Goal: Task Accomplishment & Management: Manage account settings

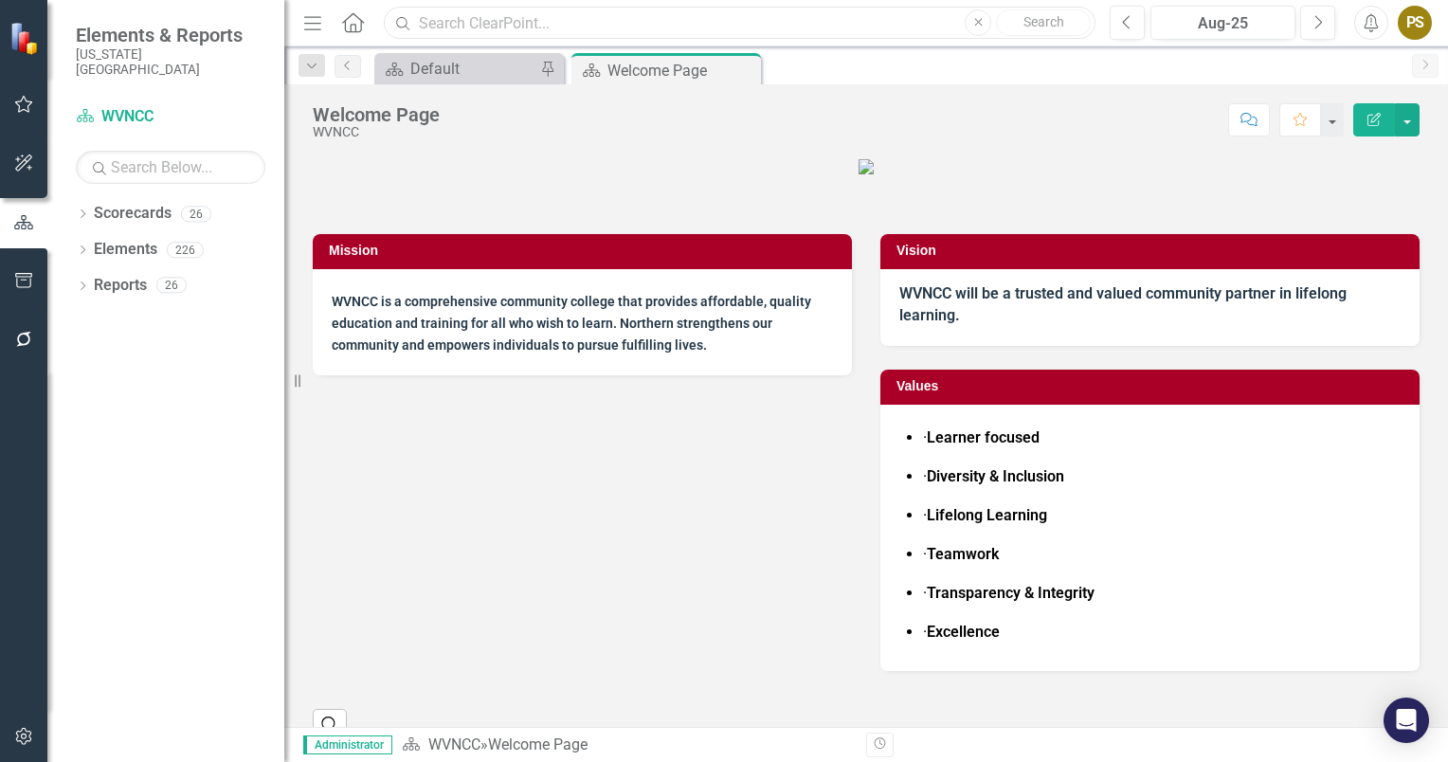
click at [474, 20] on input "text" at bounding box center [740, 23] width 712 height 33
type input "wvncc Monthly Measures"
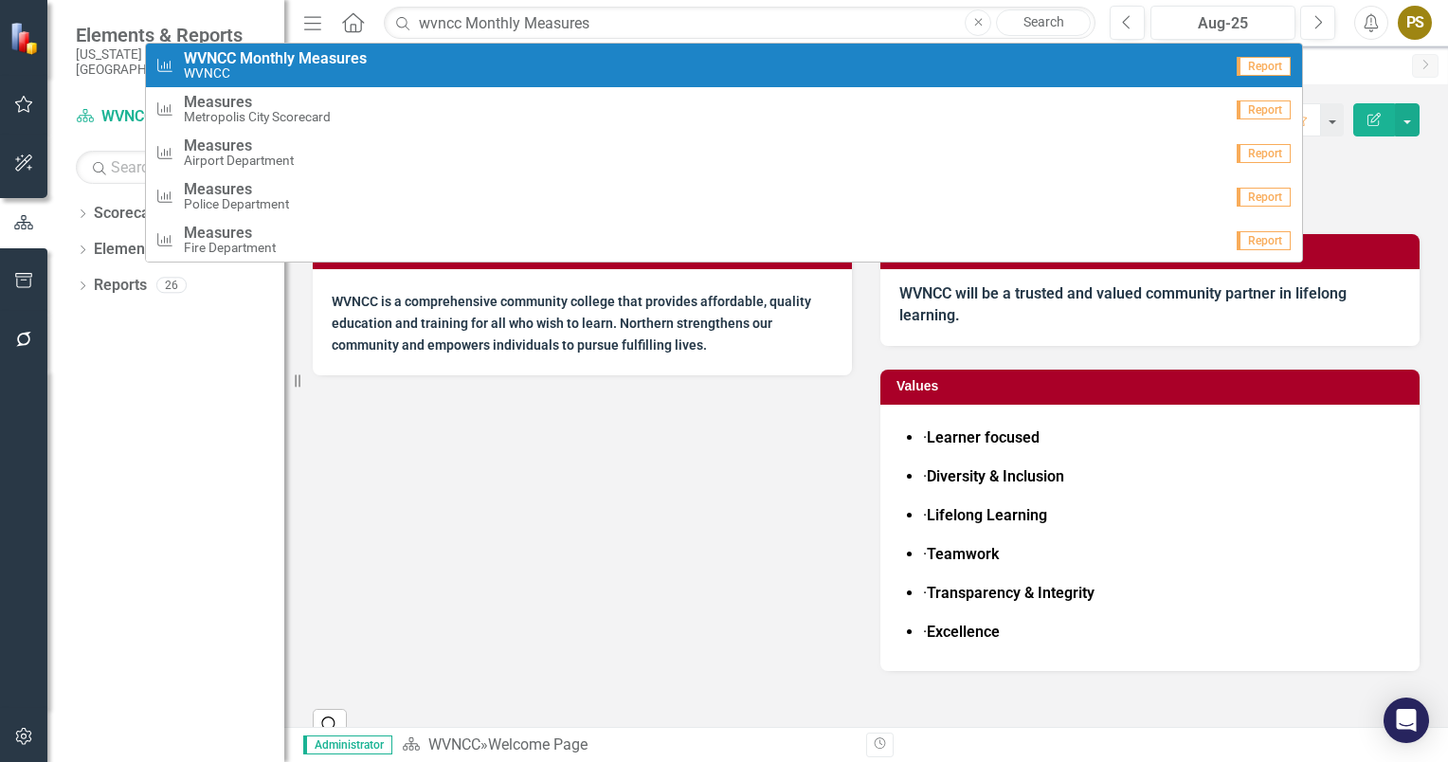
click at [208, 61] on strong "WVNCC" at bounding box center [210, 58] width 52 height 18
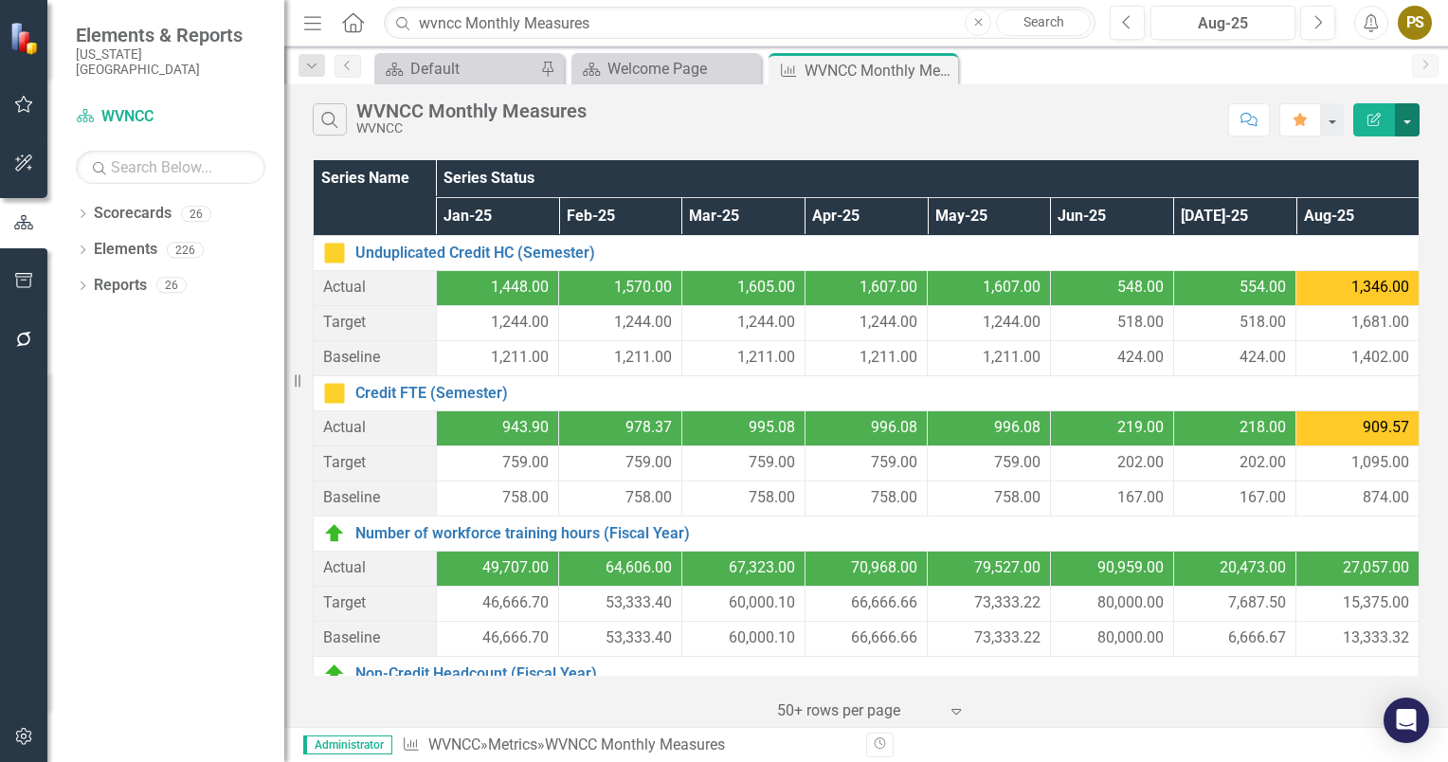
click at [1406, 121] on button "button" at bounding box center [1407, 119] width 25 height 33
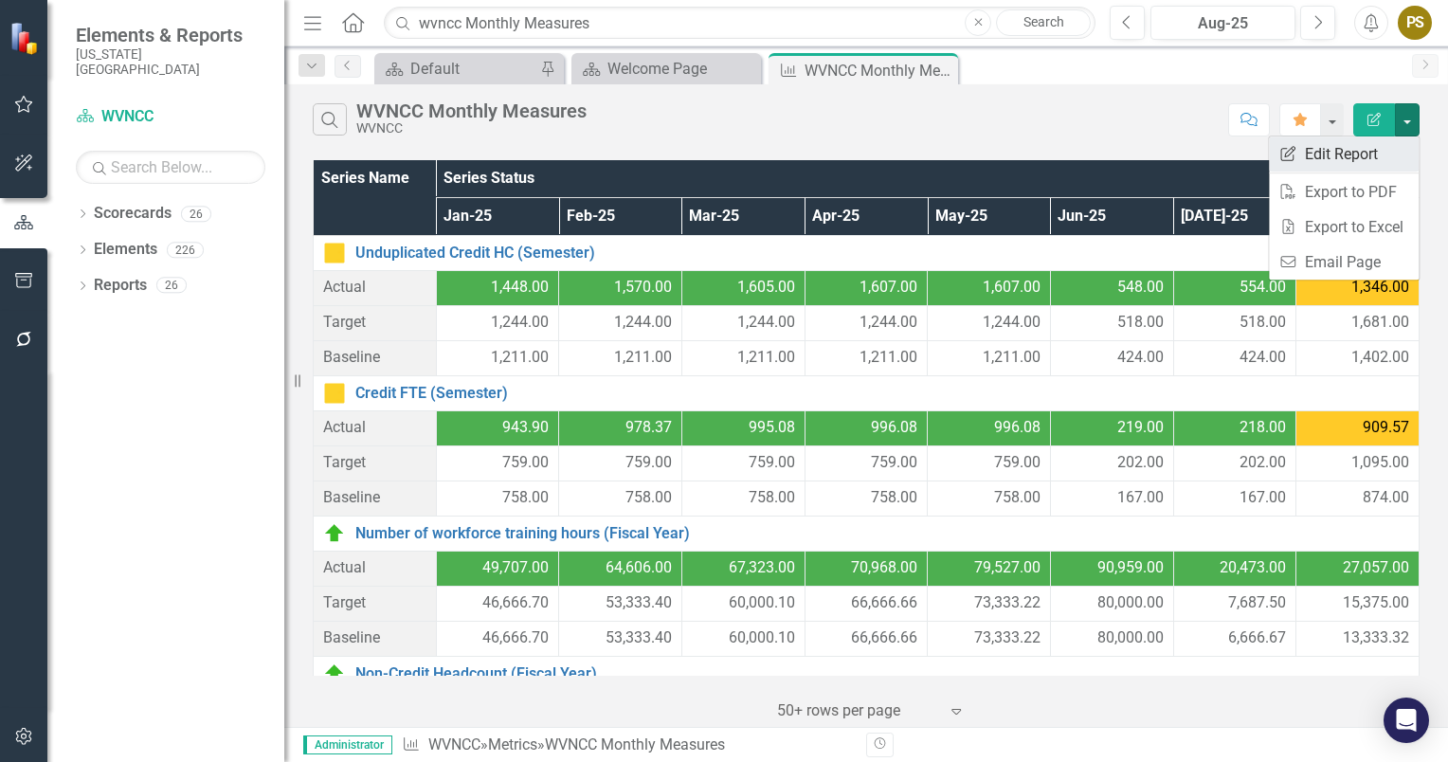
click at [1308, 155] on link "Edit Report Edit Report" at bounding box center [1344, 153] width 150 height 35
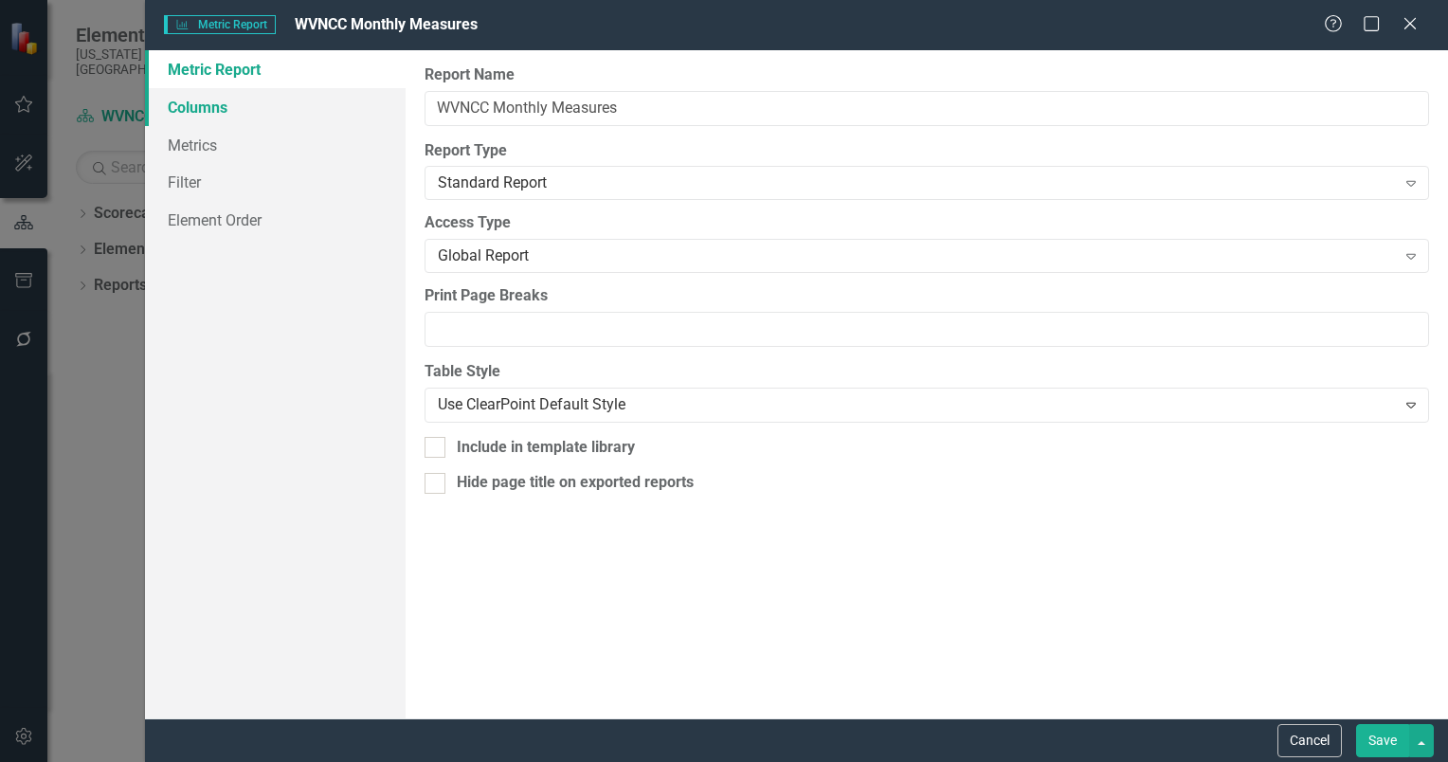
click at [179, 102] on link "Columns" at bounding box center [275, 107] width 261 height 38
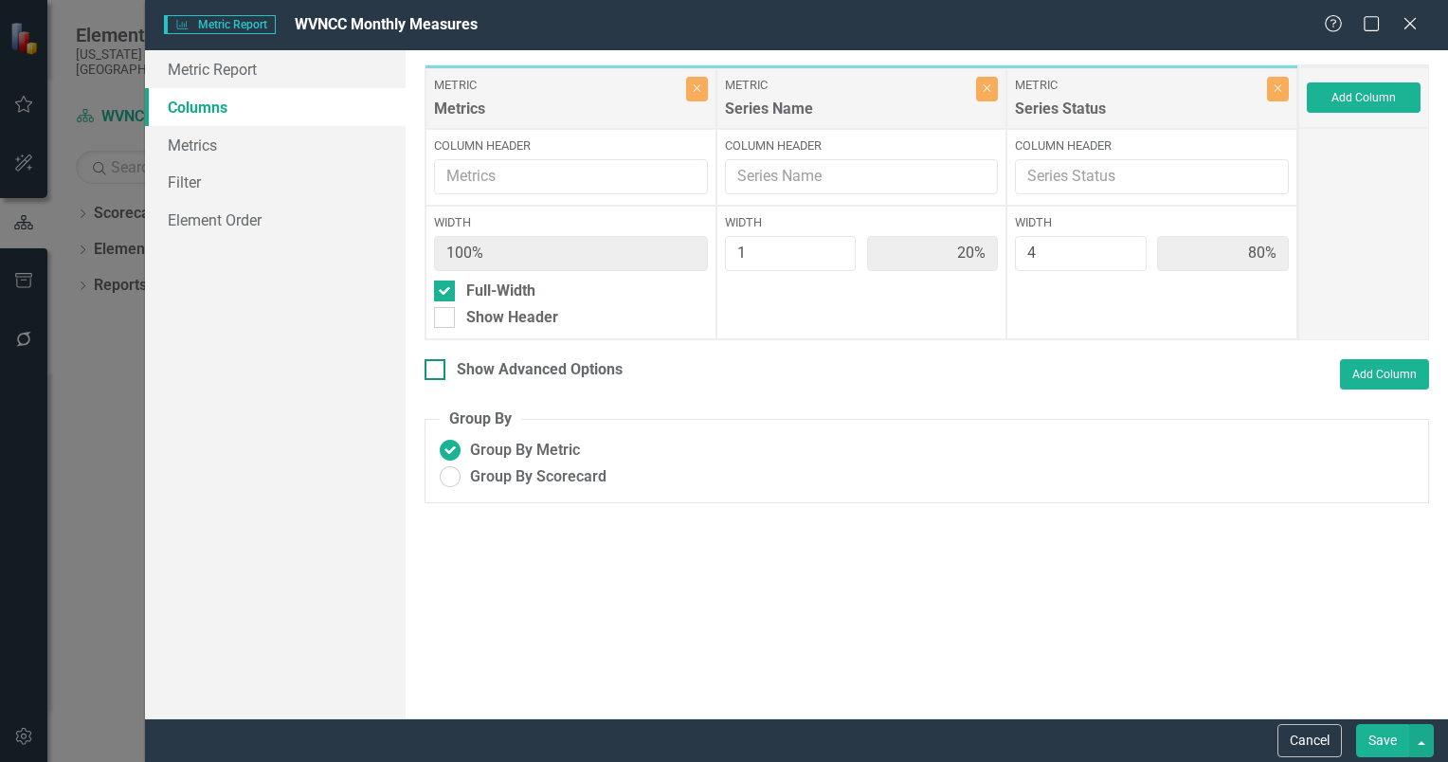
click at [425, 368] on input "Show Advanced Options" at bounding box center [431, 365] width 12 height 12
checkbox input "true"
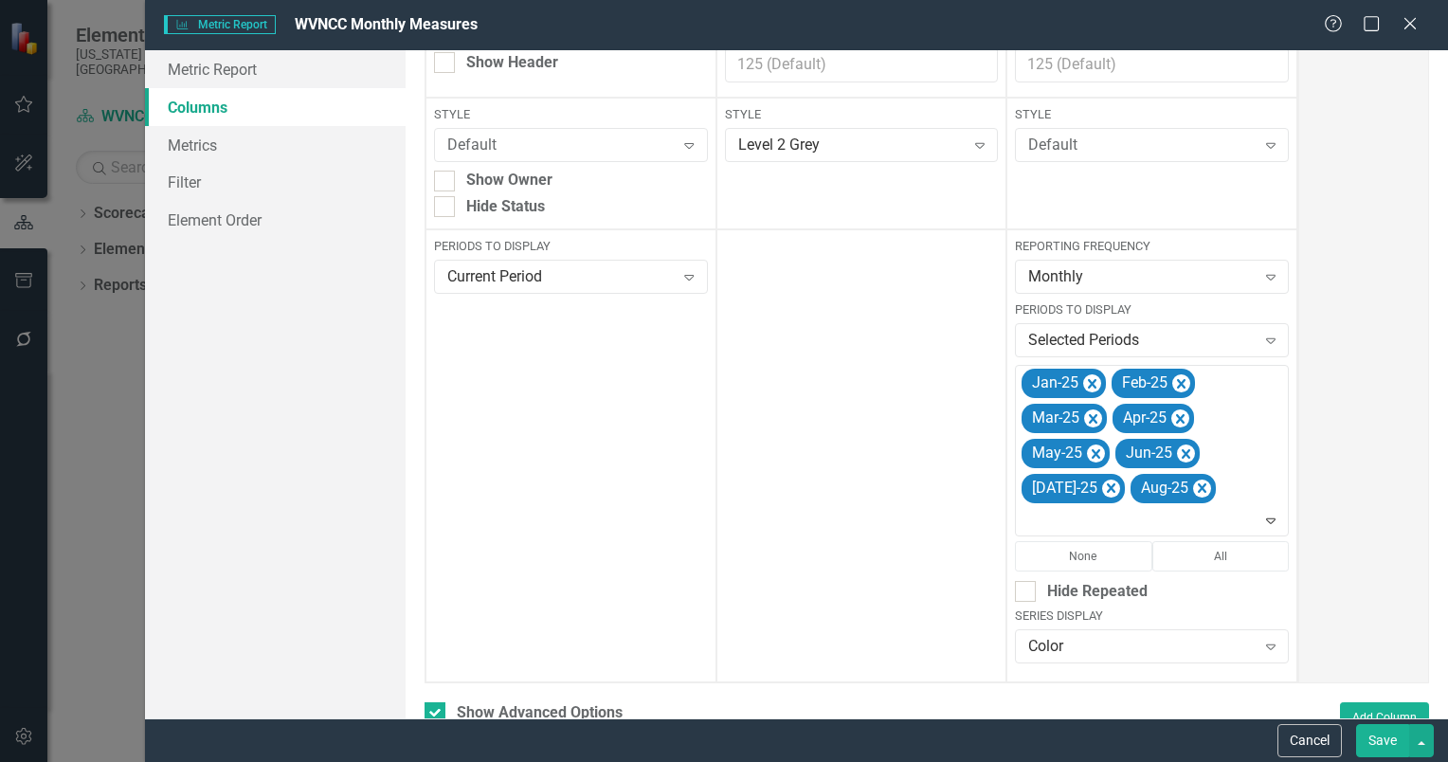
scroll to position [306, 0]
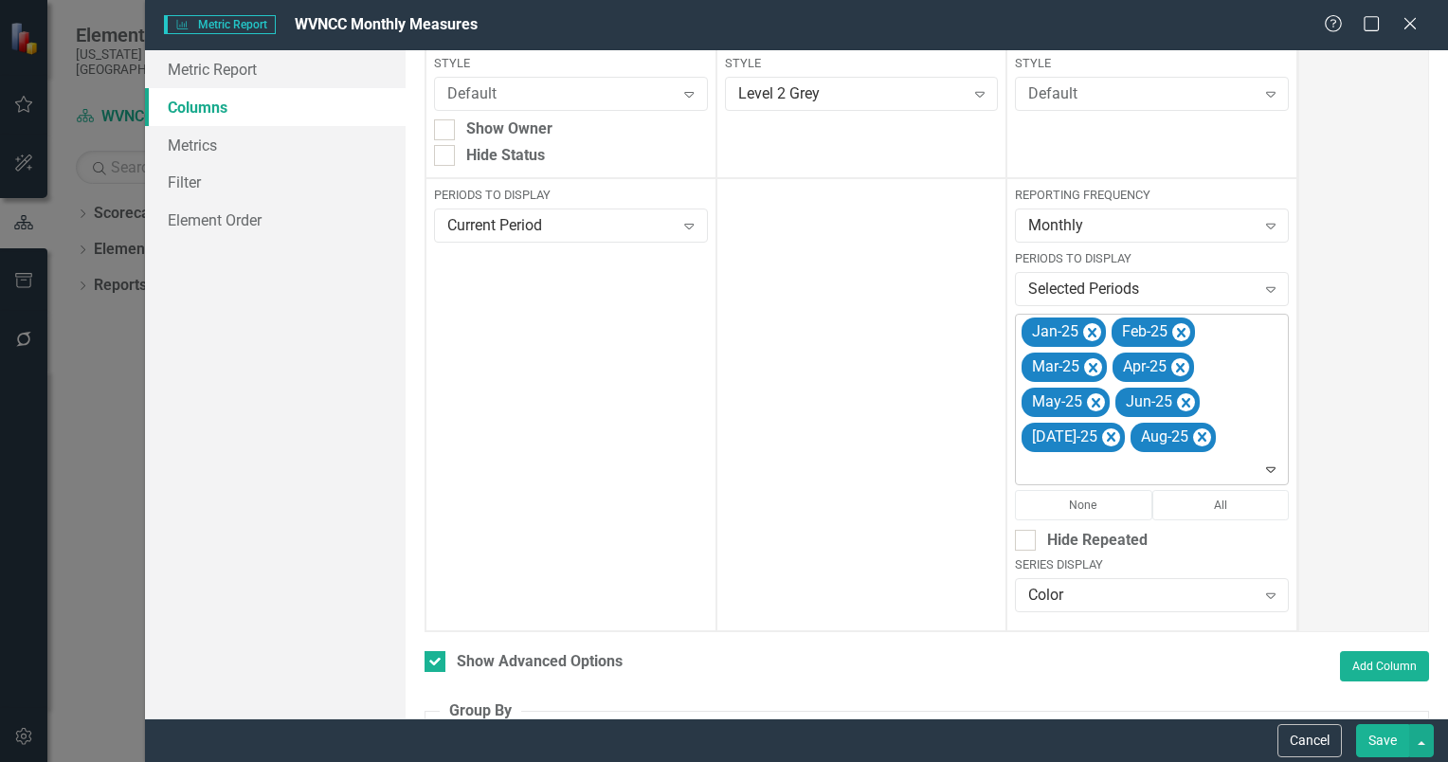
click at [1209, 441] on div "Jan-25 Feb-25 Mar-25 Apr-25 May-25 Jun-25 [DATE]-25 Aug-25" at bounding box center [1153, 399] width 269 height 169
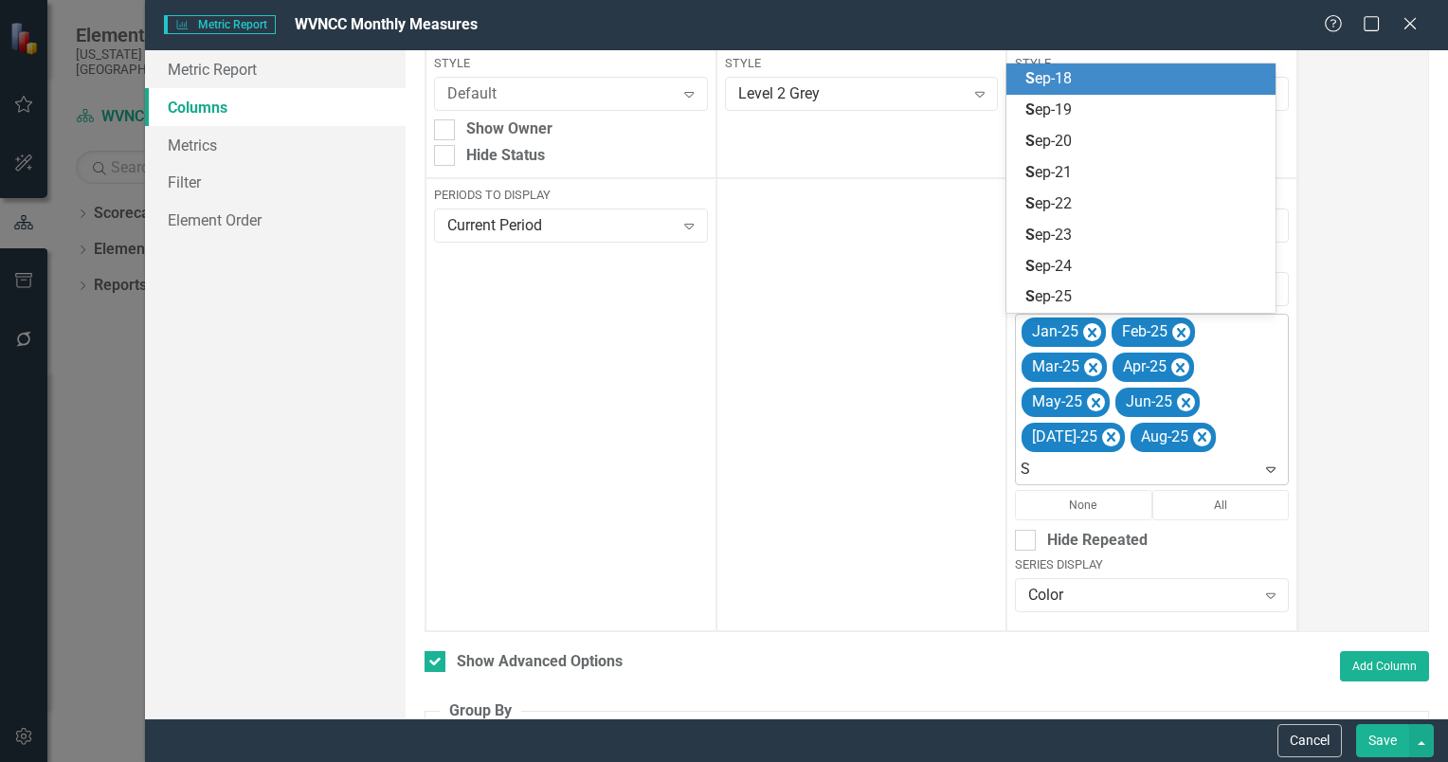
type input "Se"
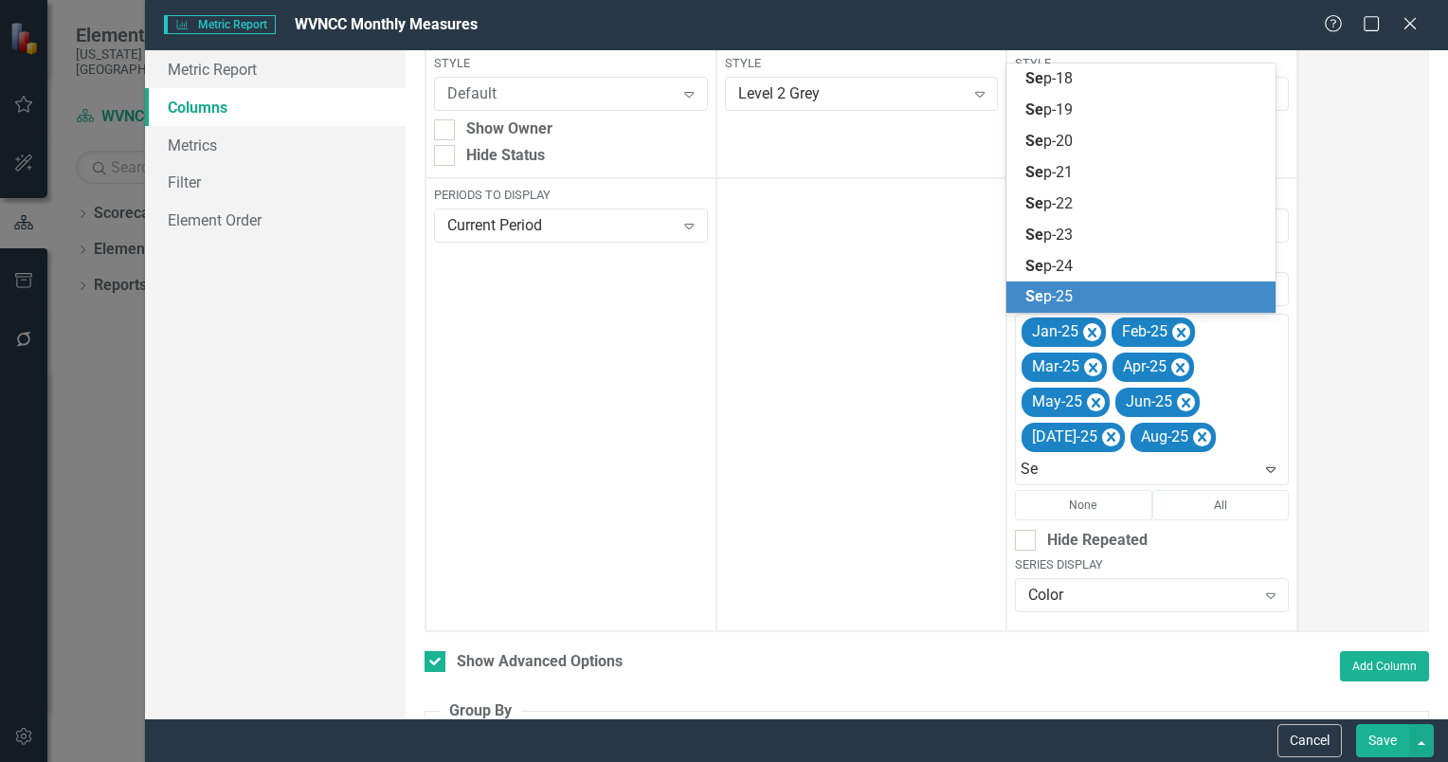
click at [1062, 294] on span "Se p-25" at bounding box center [1048, 296] width 47 height 18
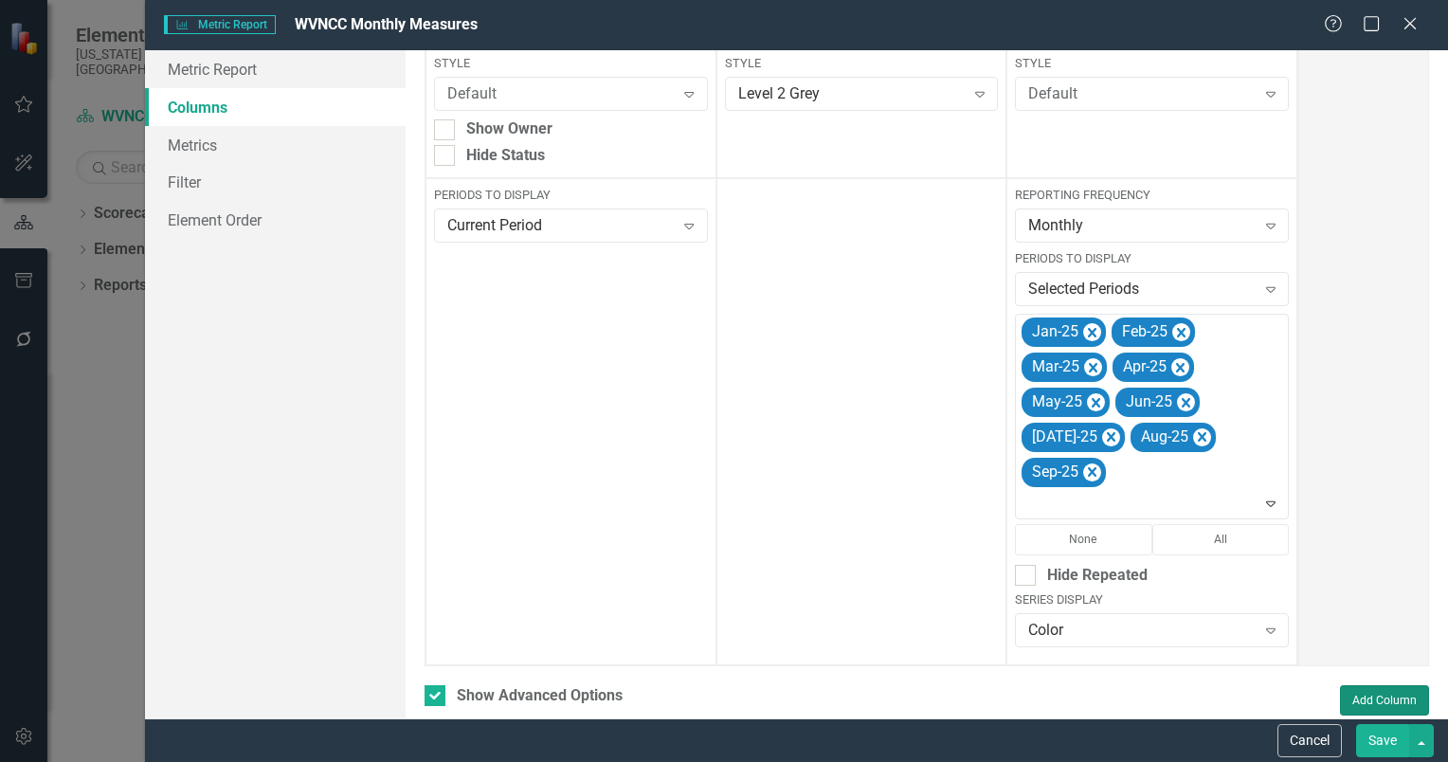
click at [1353, 696] on button "Add Column" at bounding box center [1384, 700] width 89 height 30
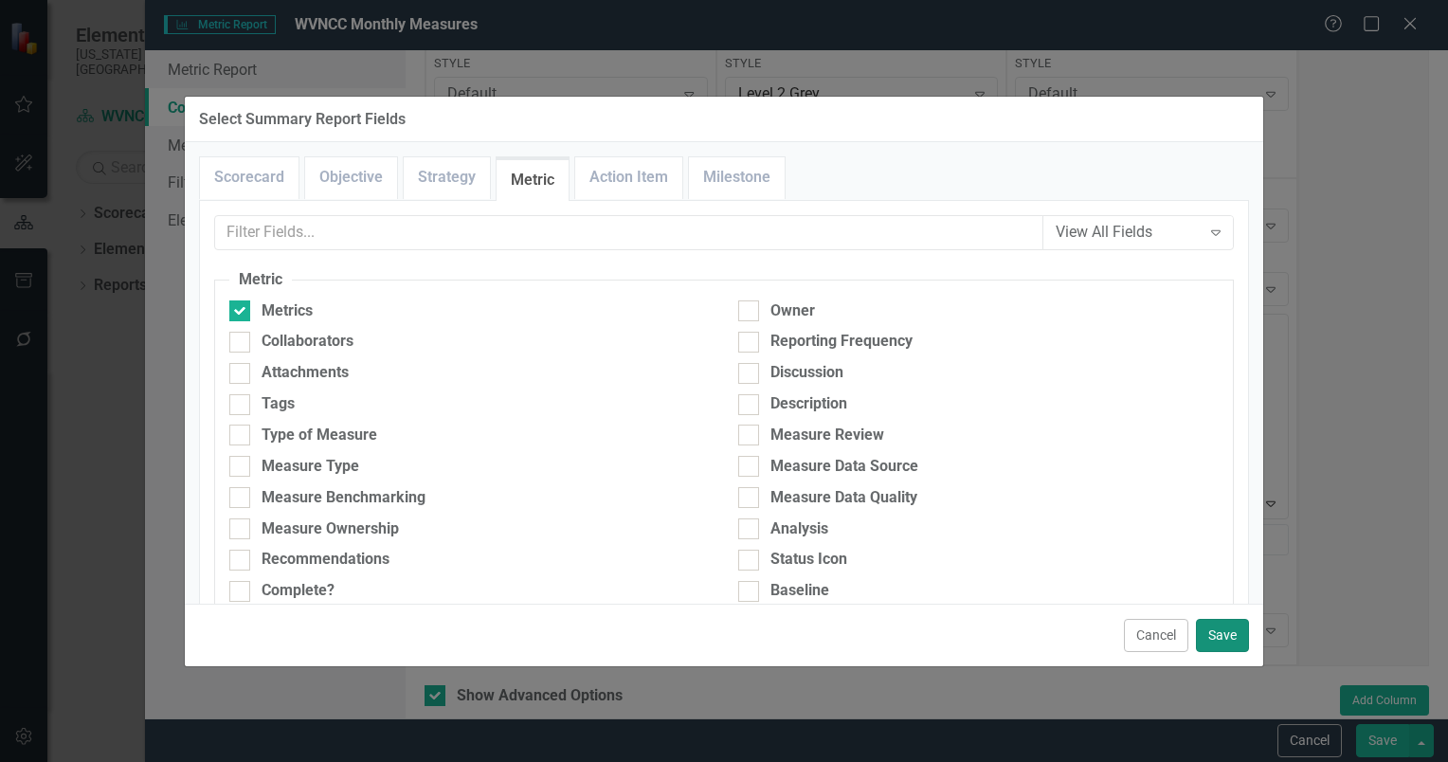
click at [1214, 636] on button "Save" at bounding box center [1222, 635] width 53 height 33
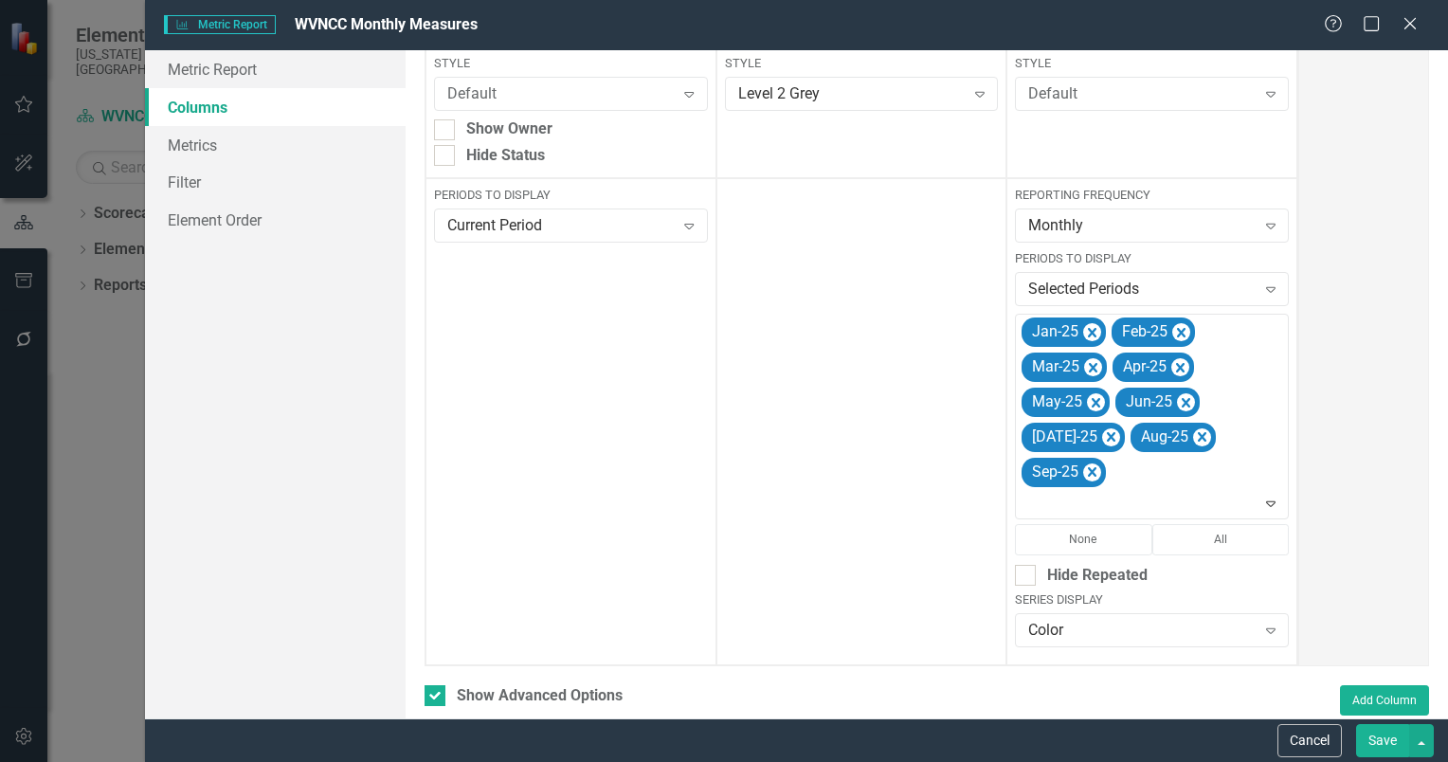
click at [1396, 743] on button "Save" at bounding box center [1382, 740] width 53 height 33
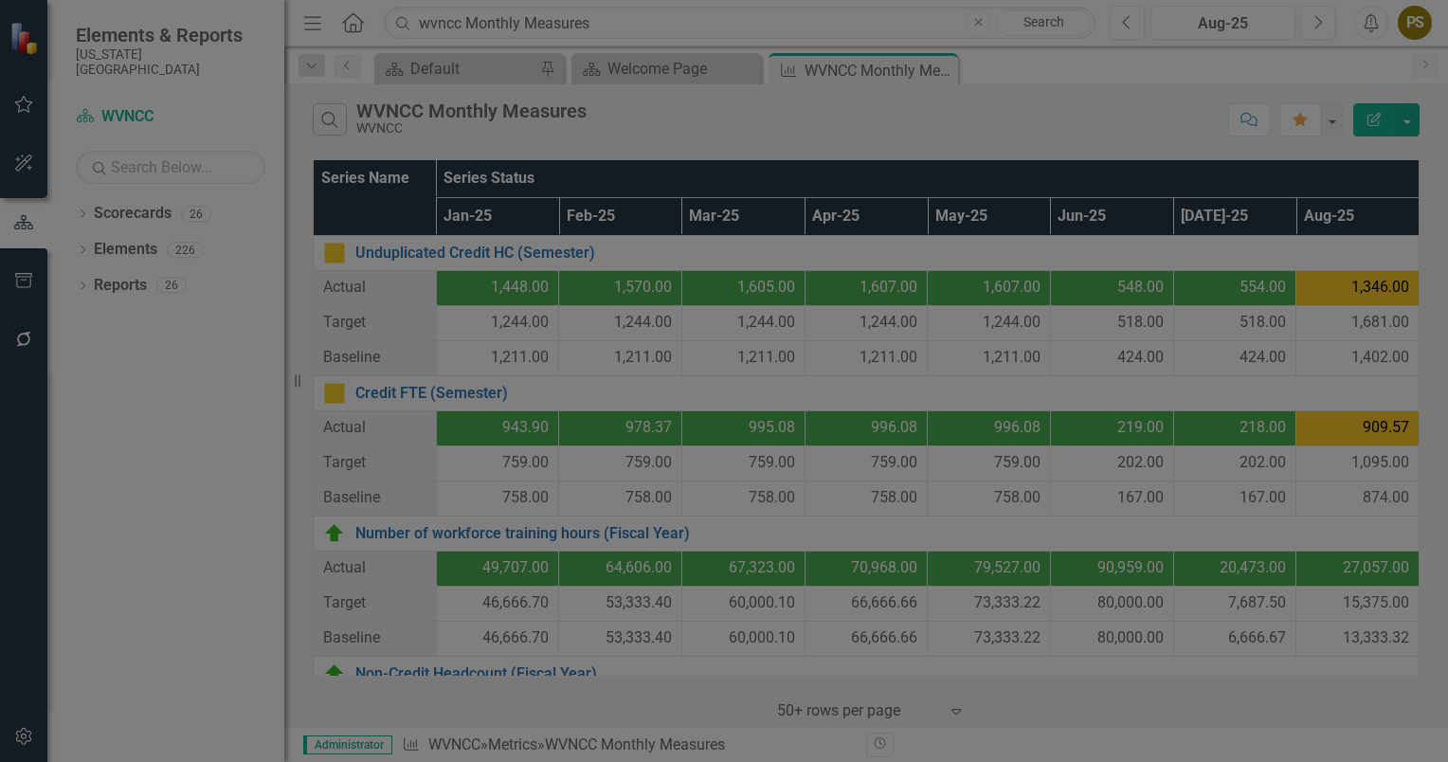
checkbox input "false"
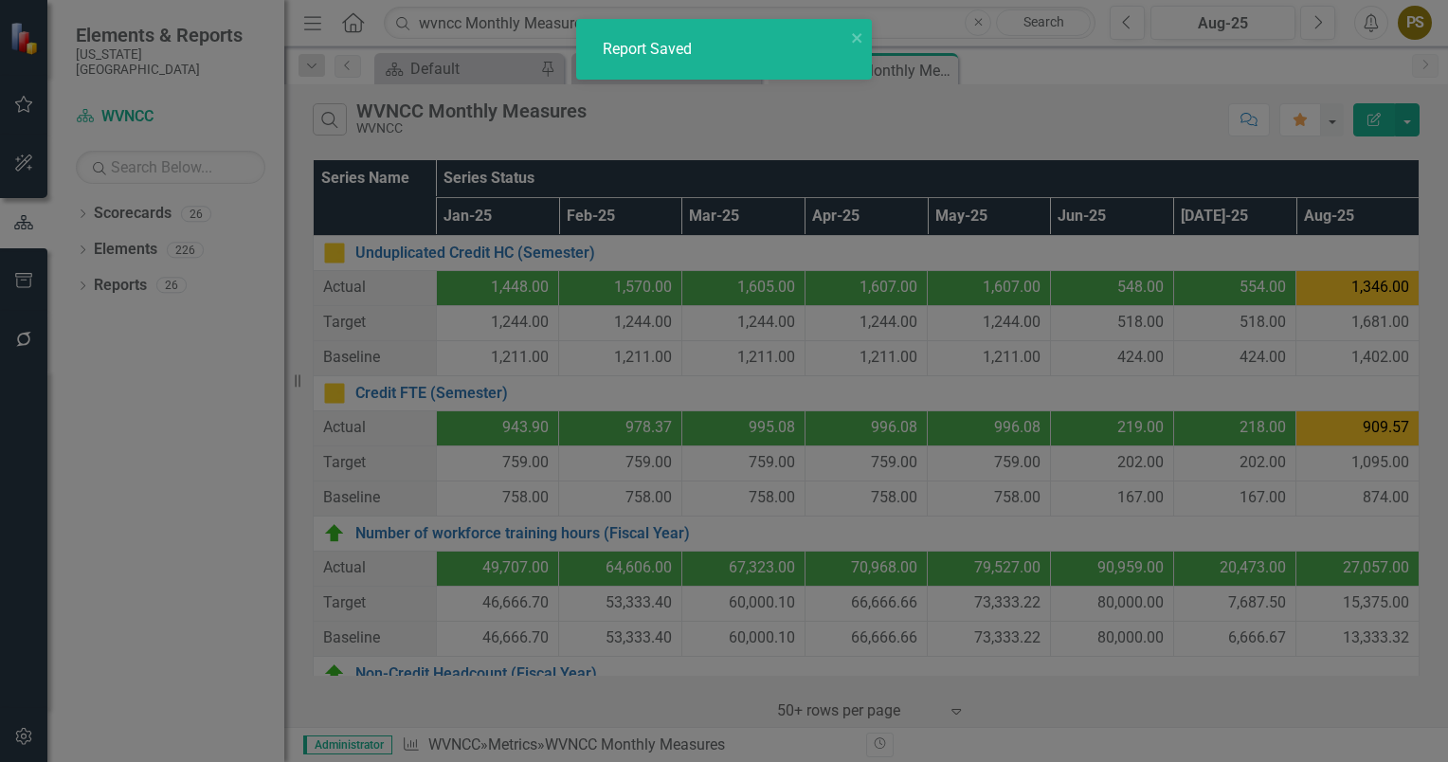
radio input "true"
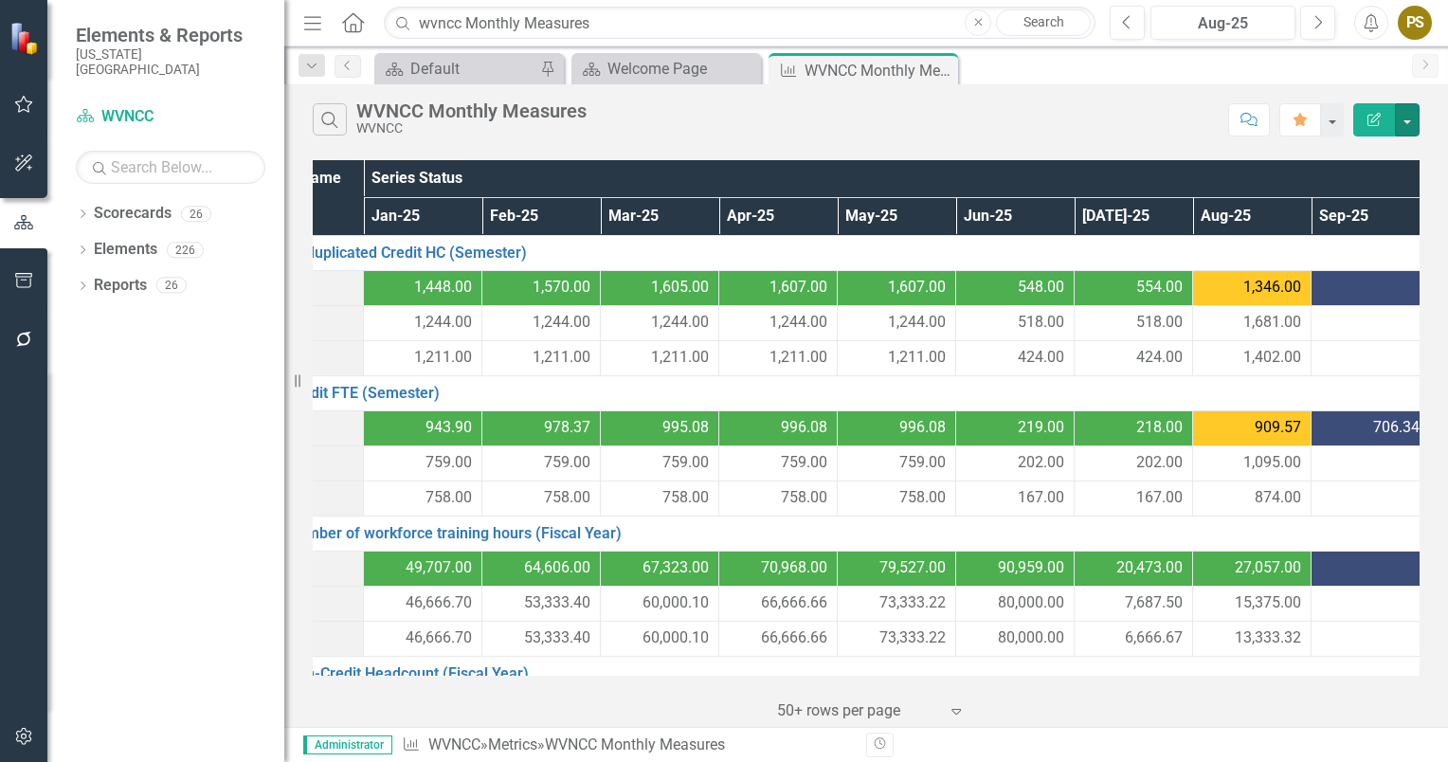
scroll to position [0, 91]
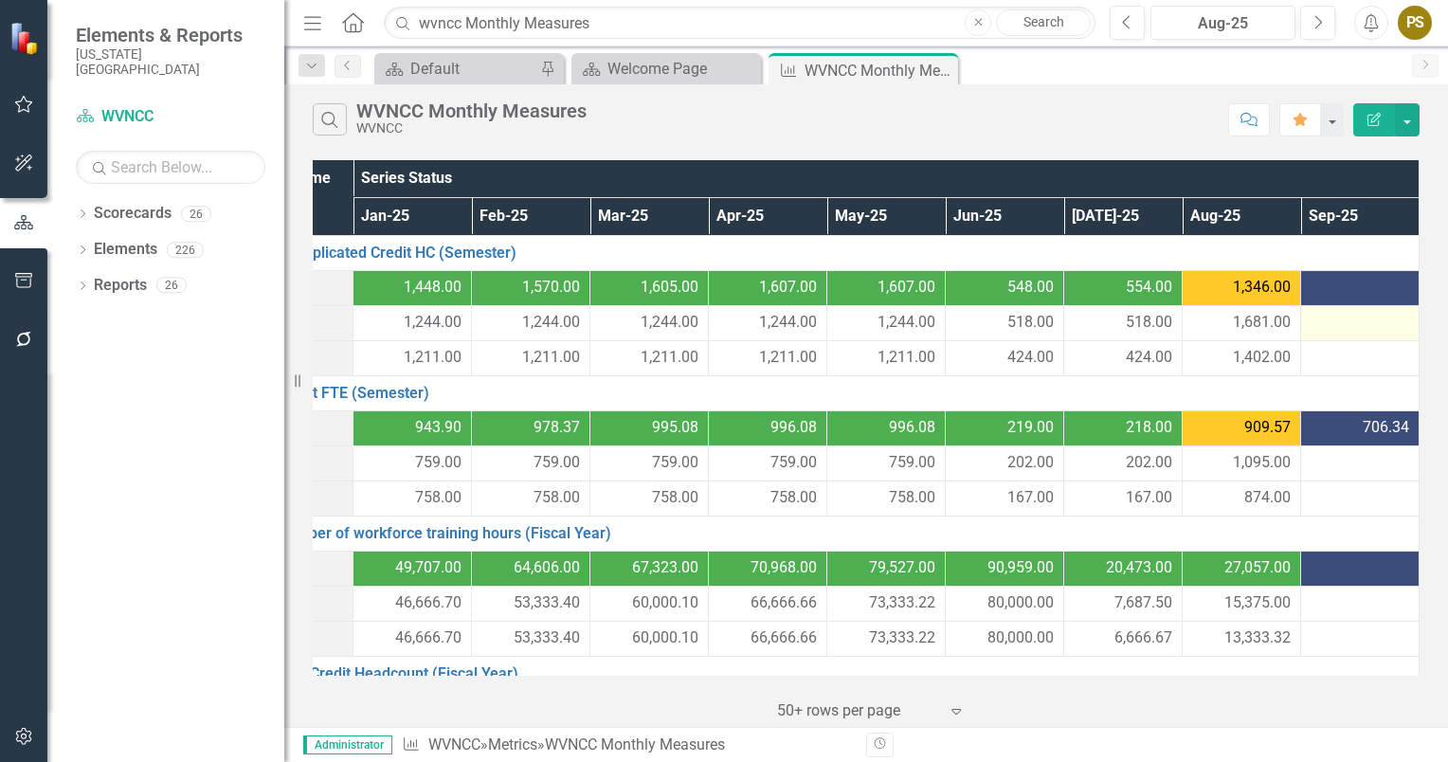
click at [1320, 317] on div at bounding box center [1360, 323] width 99 height 23
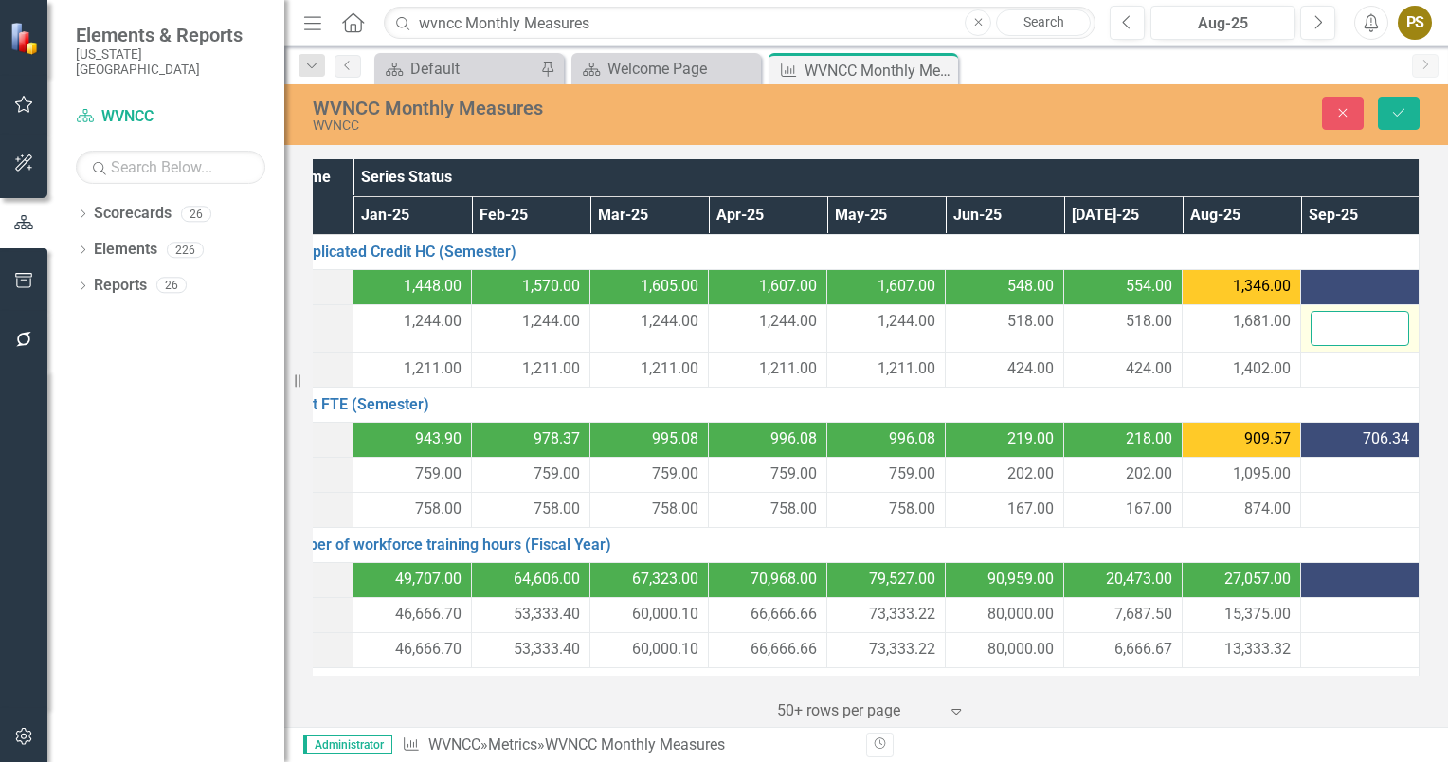
drag, startPoint x: 1320, startPoint y: 317, endPoint x: 1316, endPoint y: 329, distance: 12.0
click at [1316, 329] on input "number" at bounding box center [1360, 328] width 99 height 35
type input "1681"
click at [1320, 361] on div at bounding box center [1360, 369] width 99 height 23
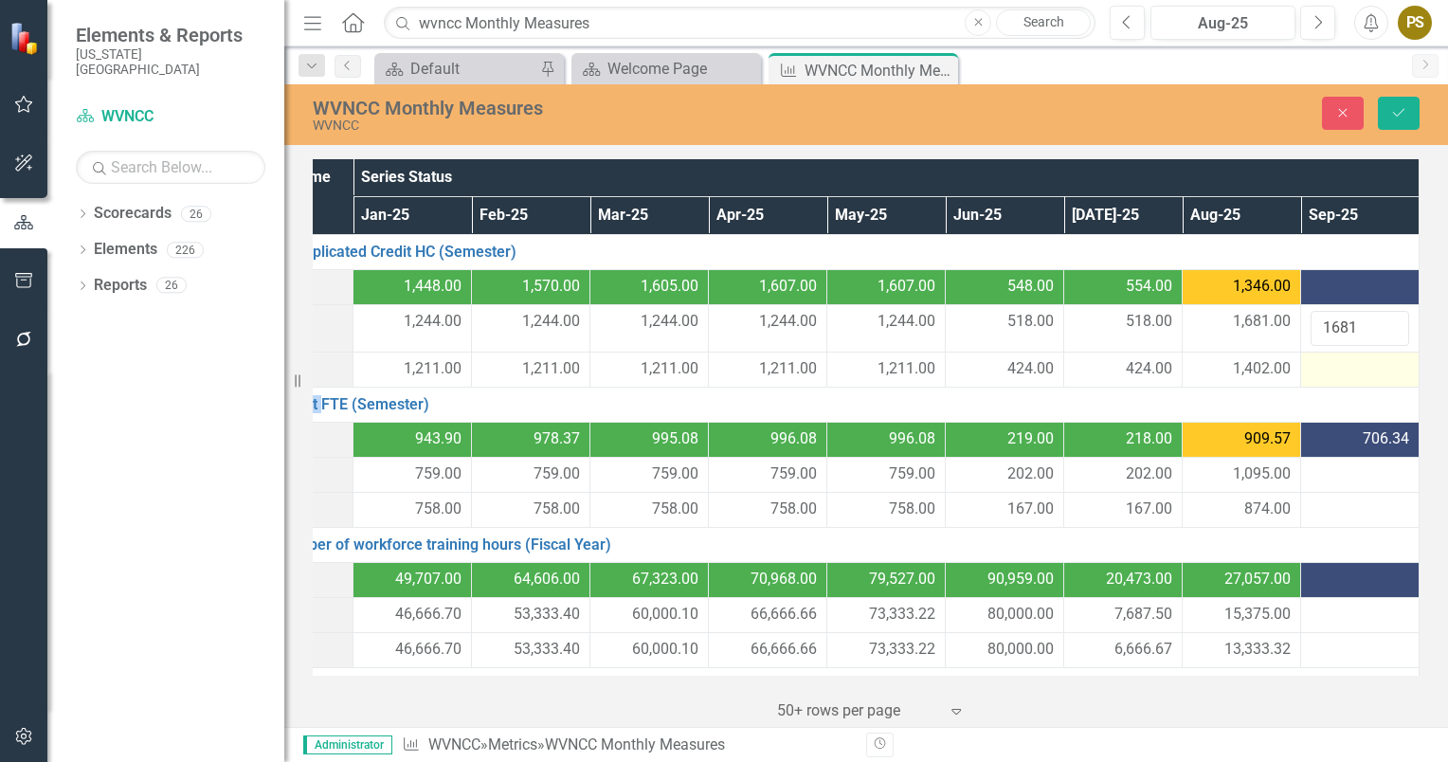
click at [1320, 361] on div at bounding box center [1360, 369] width 99 height 23
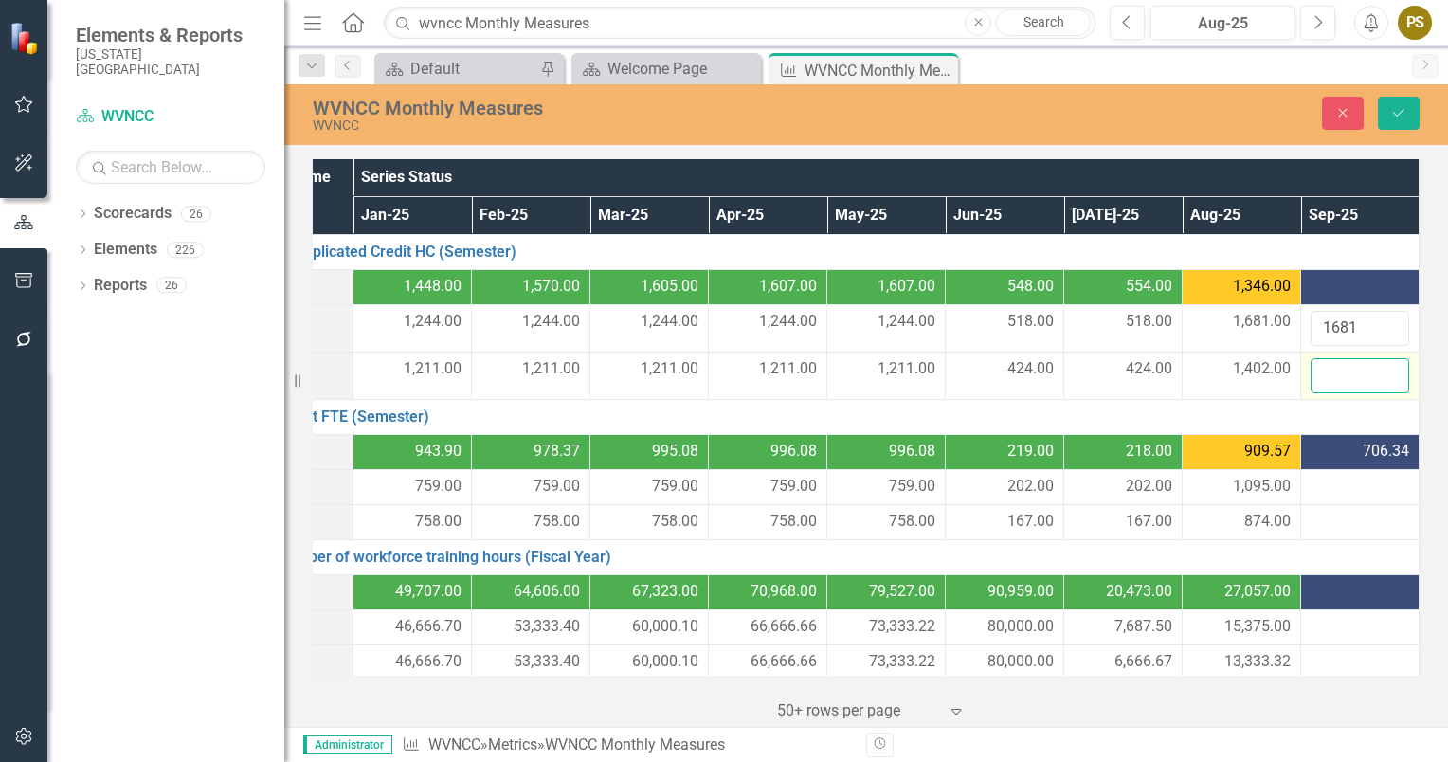
click at [1320, 361] on input "number" at bounding box center [1360, 375] width 99 height 35
type input "1402"
click at [1323, 280] on div at bounding box center [1360, 287] width 99 height 23
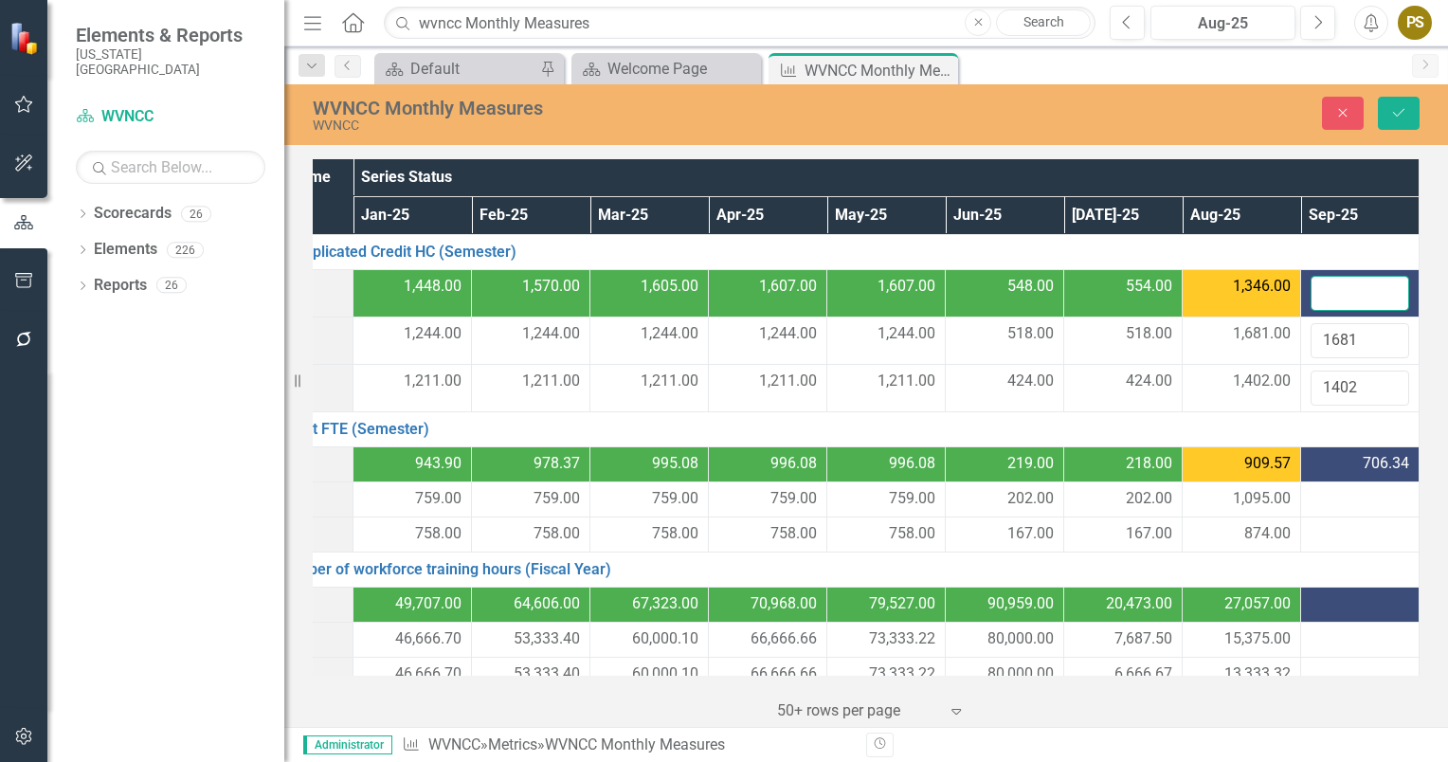
click at [1323, 280] on input "number" at bounding box center [1360, 293] width 99 height 35
type input "1541"
click at [1339, 462] on div "706.34" at bounding box center [1360, 464] width 99 height 22
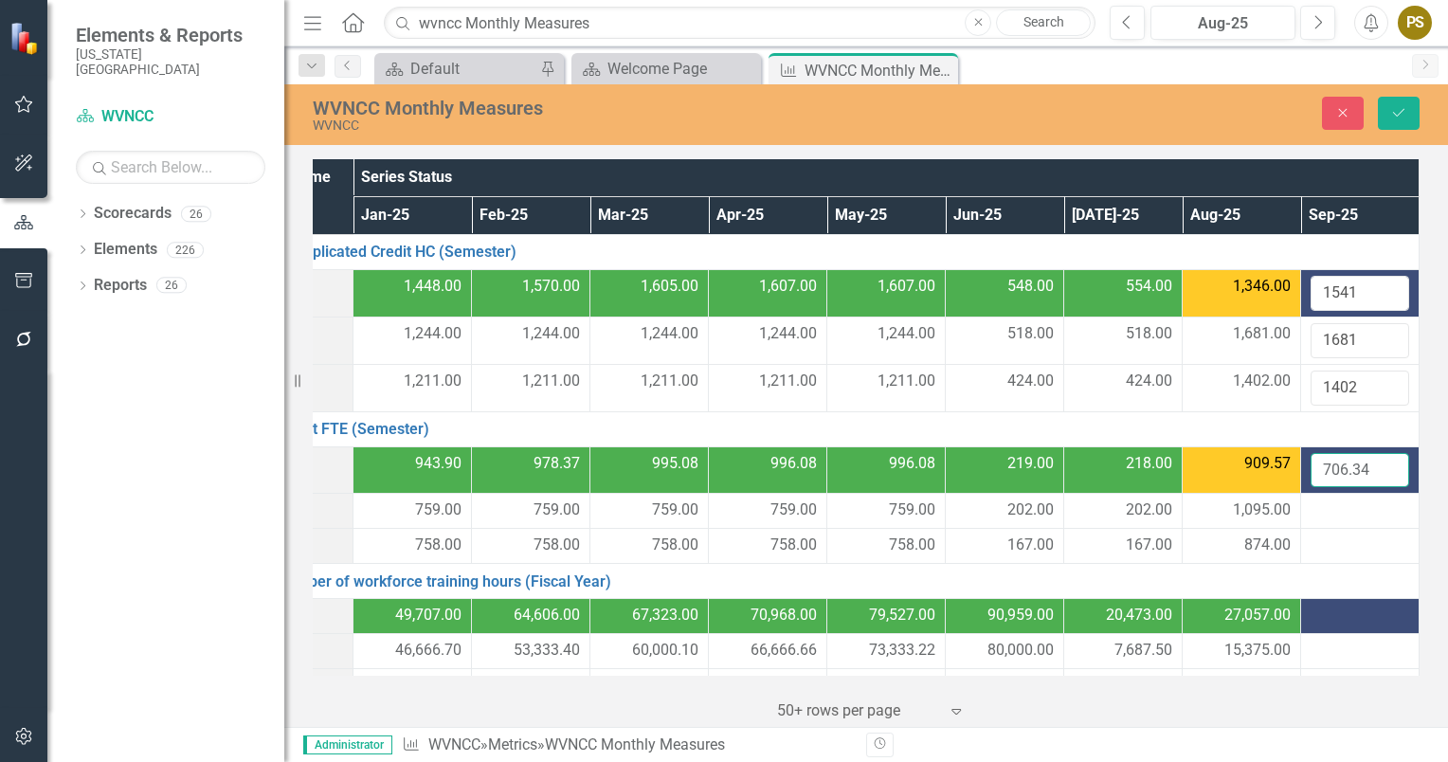
drag, startPoint x: 1339, startPoint y: 462, endPoint x: 1362, endPoint y: 465, distance: 22.9
click at [1362, 465] on input "706.34" at bounding box center [1360, 470] width 99 height 35
drag, startPoint x: 1362, startPoint y: 465, endPoint x: 1300, endPoint y: 470, distance: 61.8
click at [1311, 470] on input "706.34" at bounding box center [1360, 470] width 99 height 35
type input "952.57"
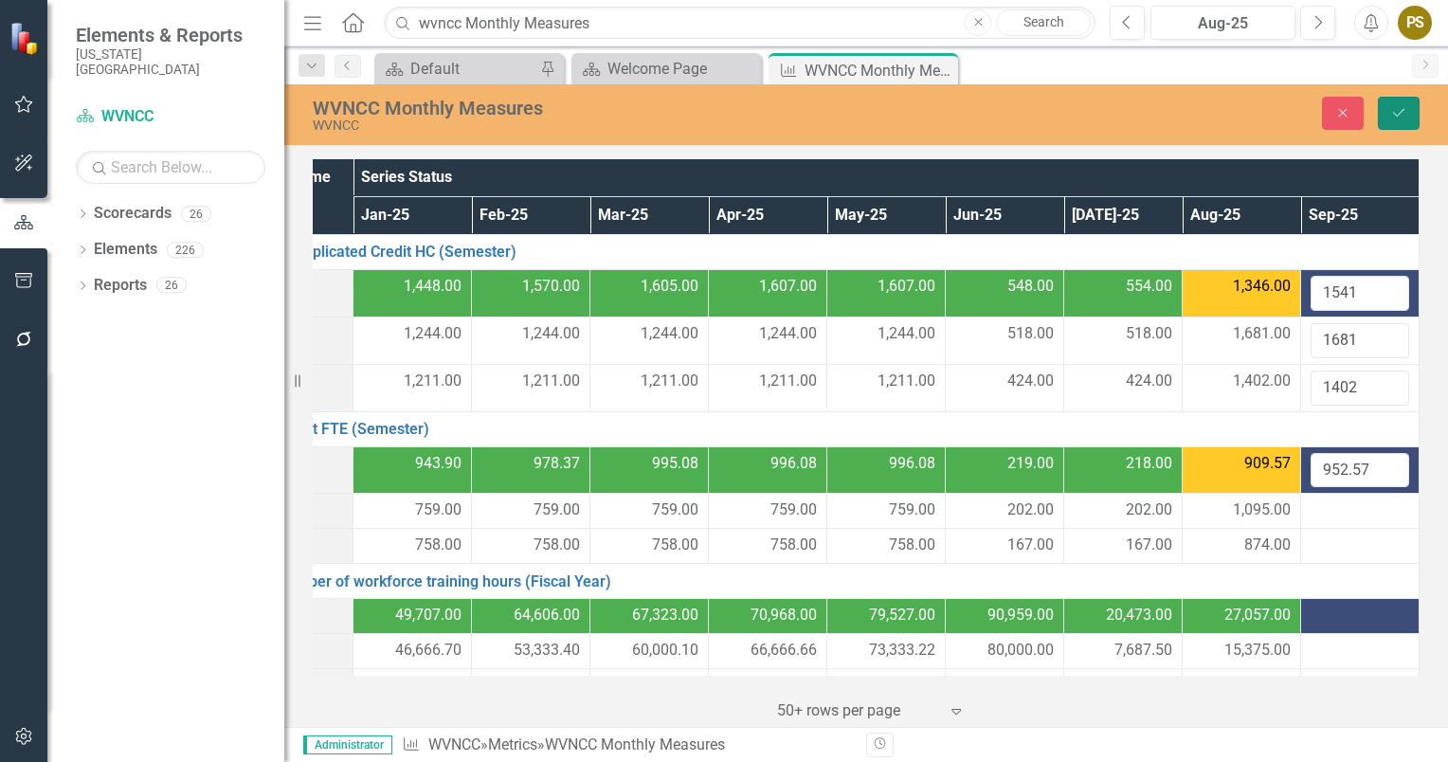
click at [1398, 104] on button "Save" at bounding box center [1399, 113] width 42 height 33
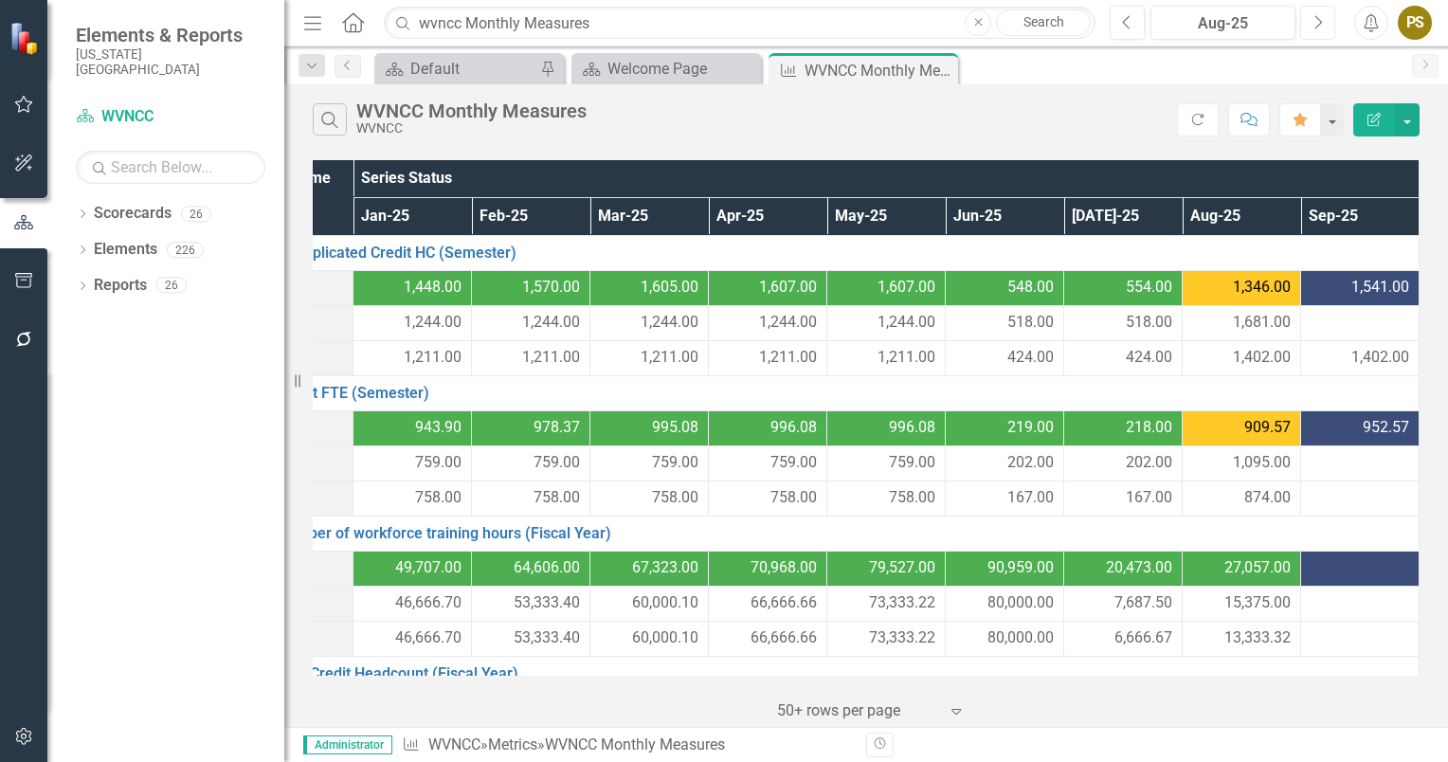
click at [1320, 20] on icon "button" at bounding box center [1319, 21] width 8 height 13
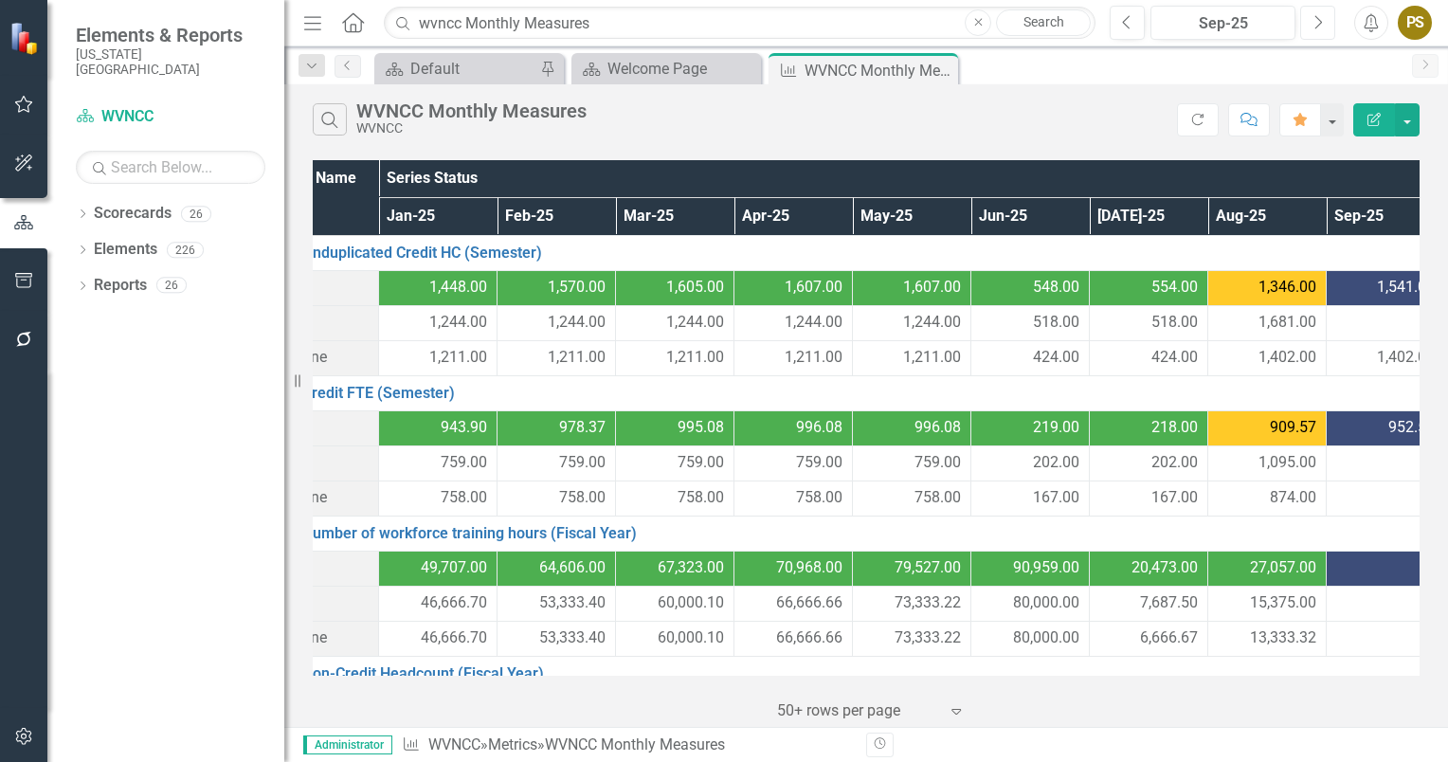
scroll to position [0, 91]
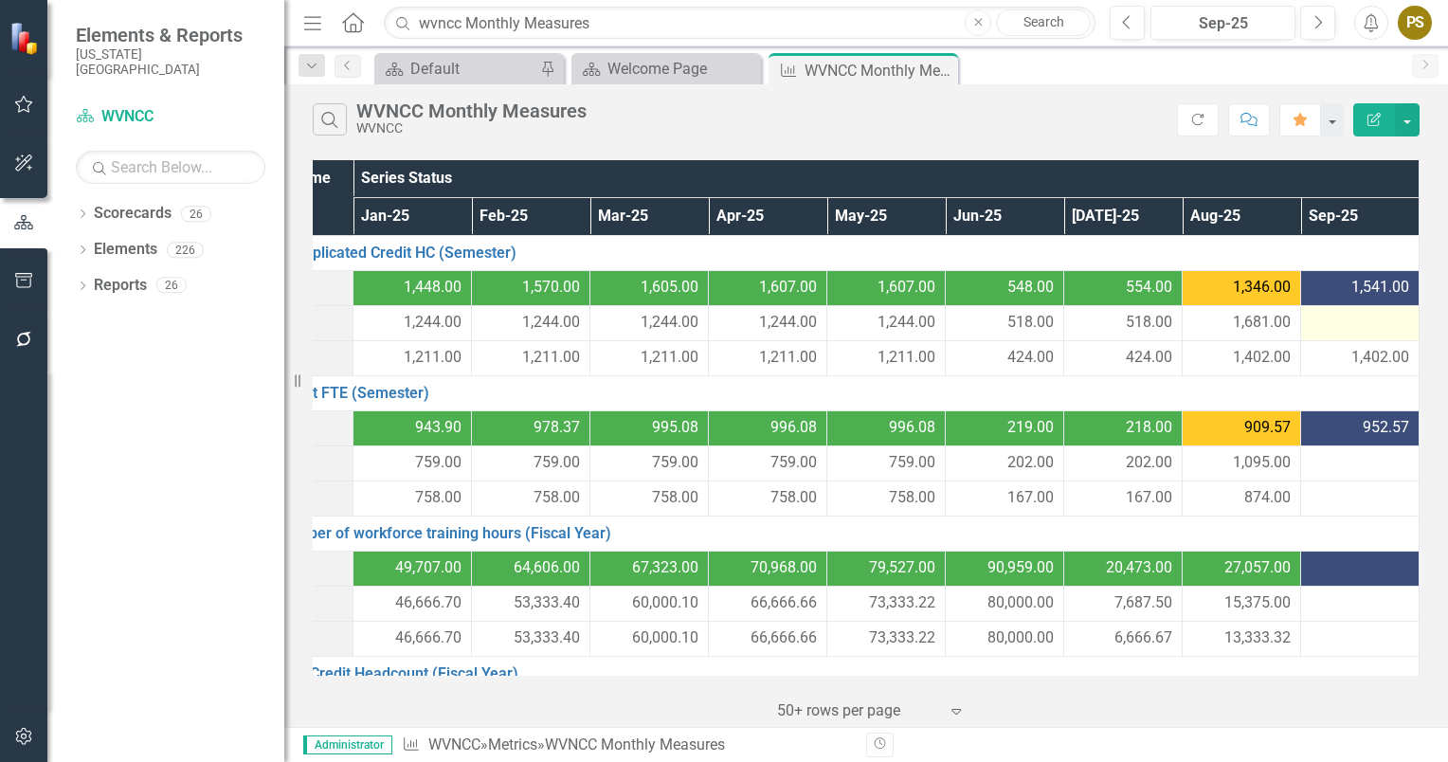
click at [1334, 321] on div at bounding box center [1360, 323] width 99 height 23
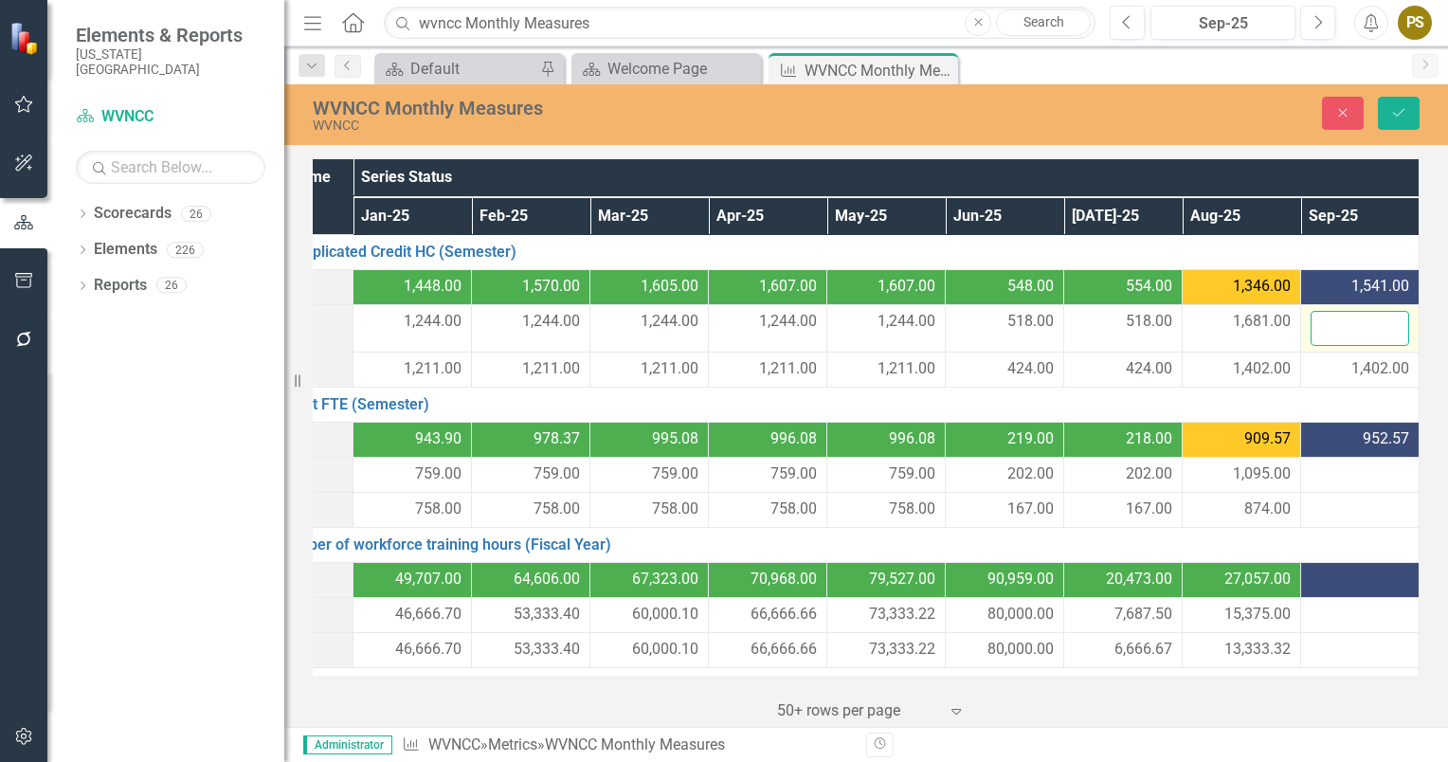
click at [1334, 321] on input "number" at bounding box center [1360, 328] width 99 height 35
type input "1681"
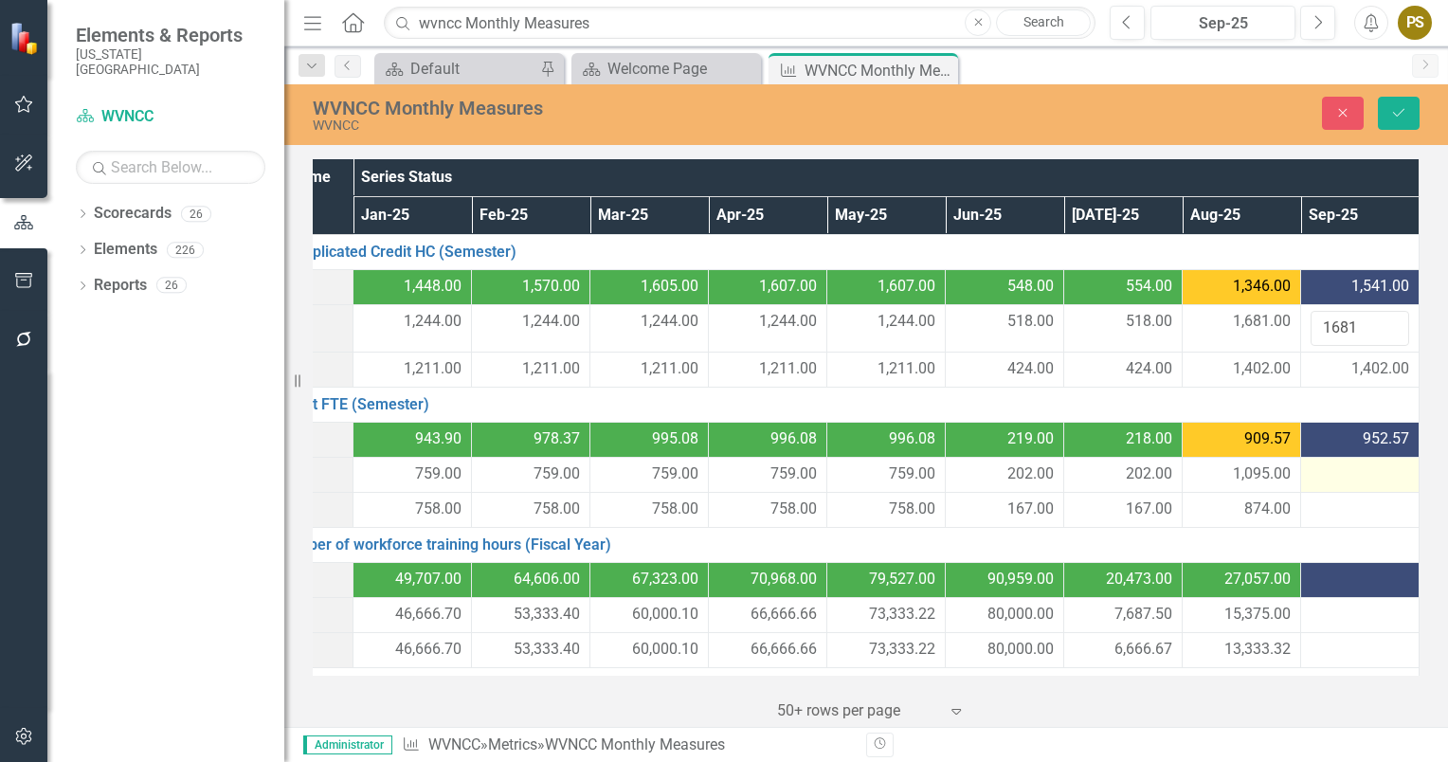
click at [1329, 472] on div at bounding box center [1360, 474] width 99 height 23
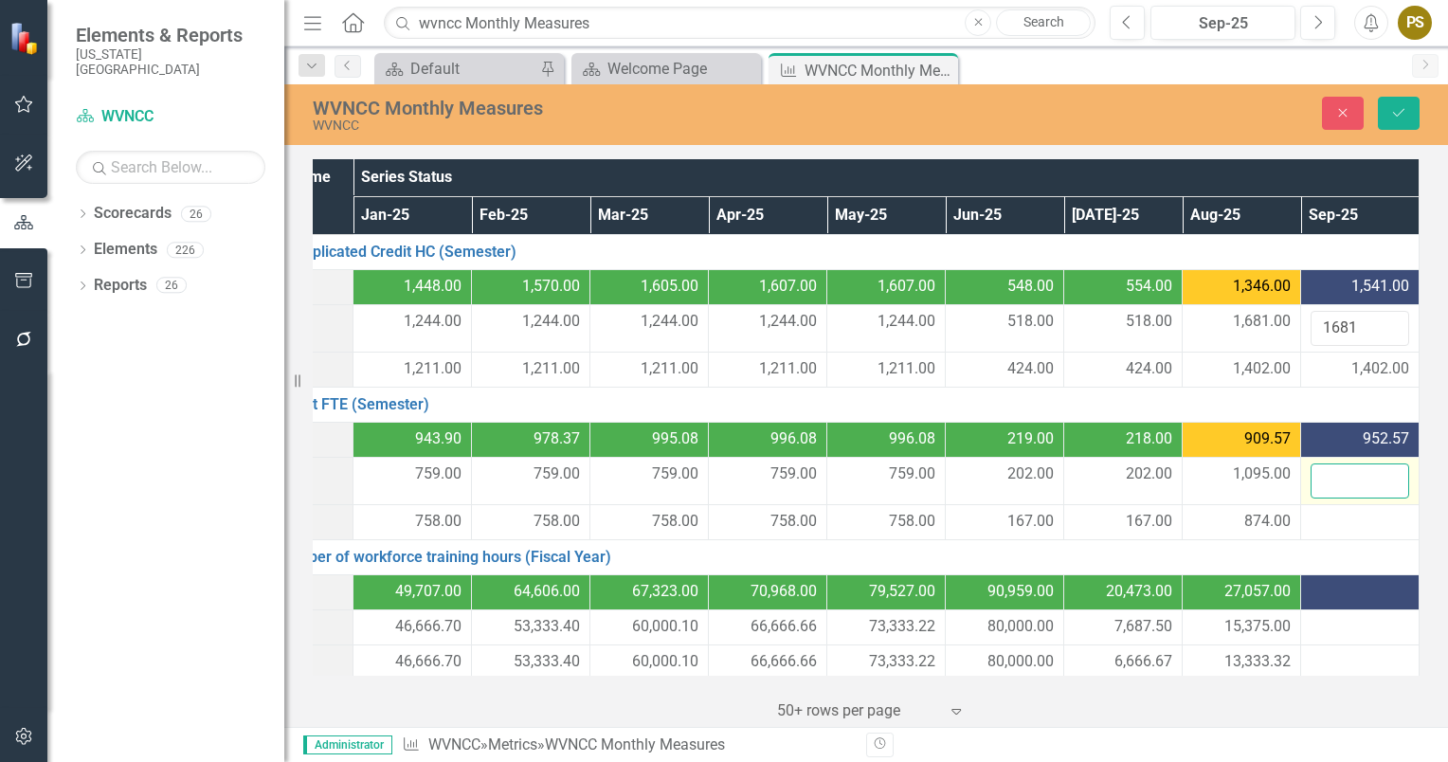
drag, startPoint x: 1329, startPoint y: 472, endPoint x: 1315, endPoint y: 478, distance: 14.4
click at [1315, 478] on input "number" at bounding box center [1360, 480] width 99 height 35
type input "1095"
click at [1315, 517] on div at bounding box center [1360, 522] width 99 height 23
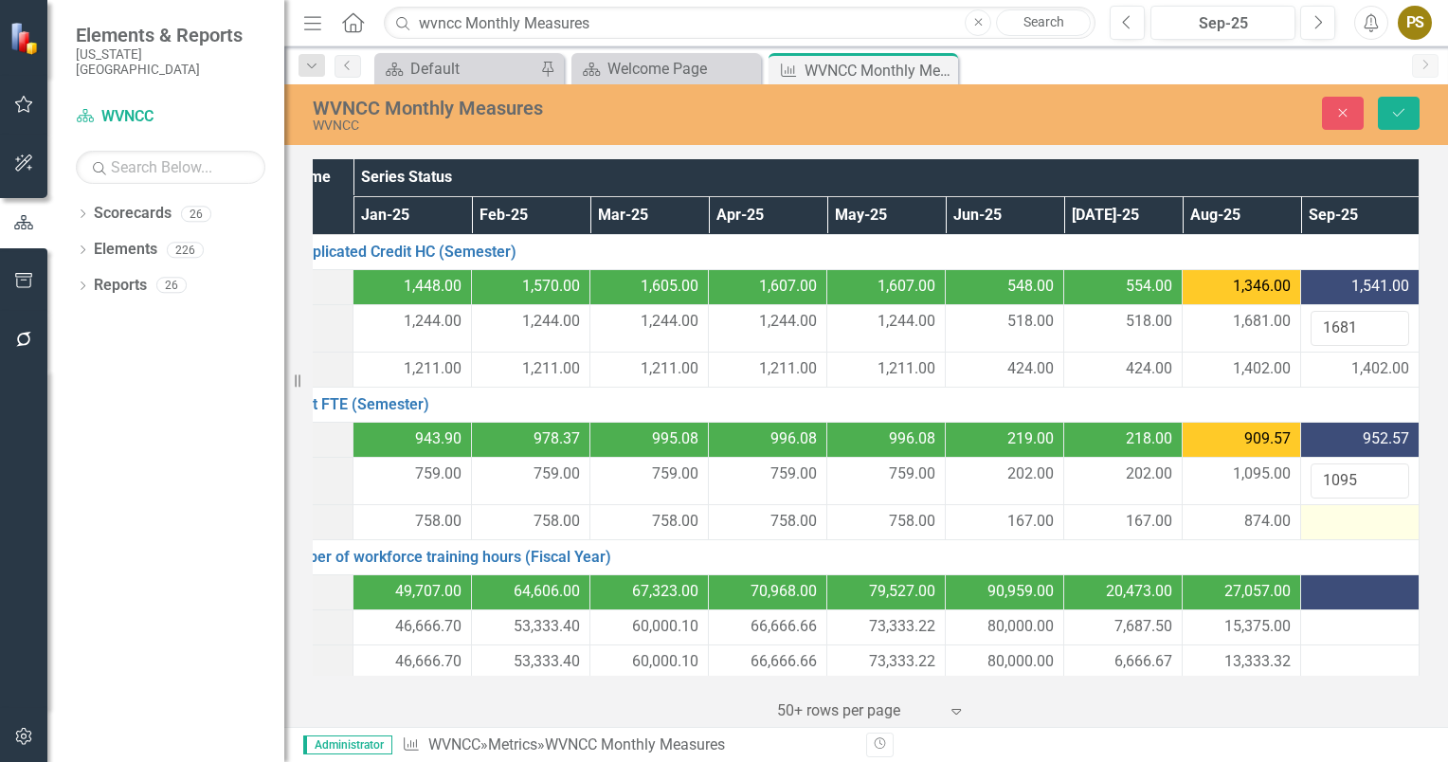
click at [1315, 517] on div at bounding box center [1360, 522] width 99 height 23
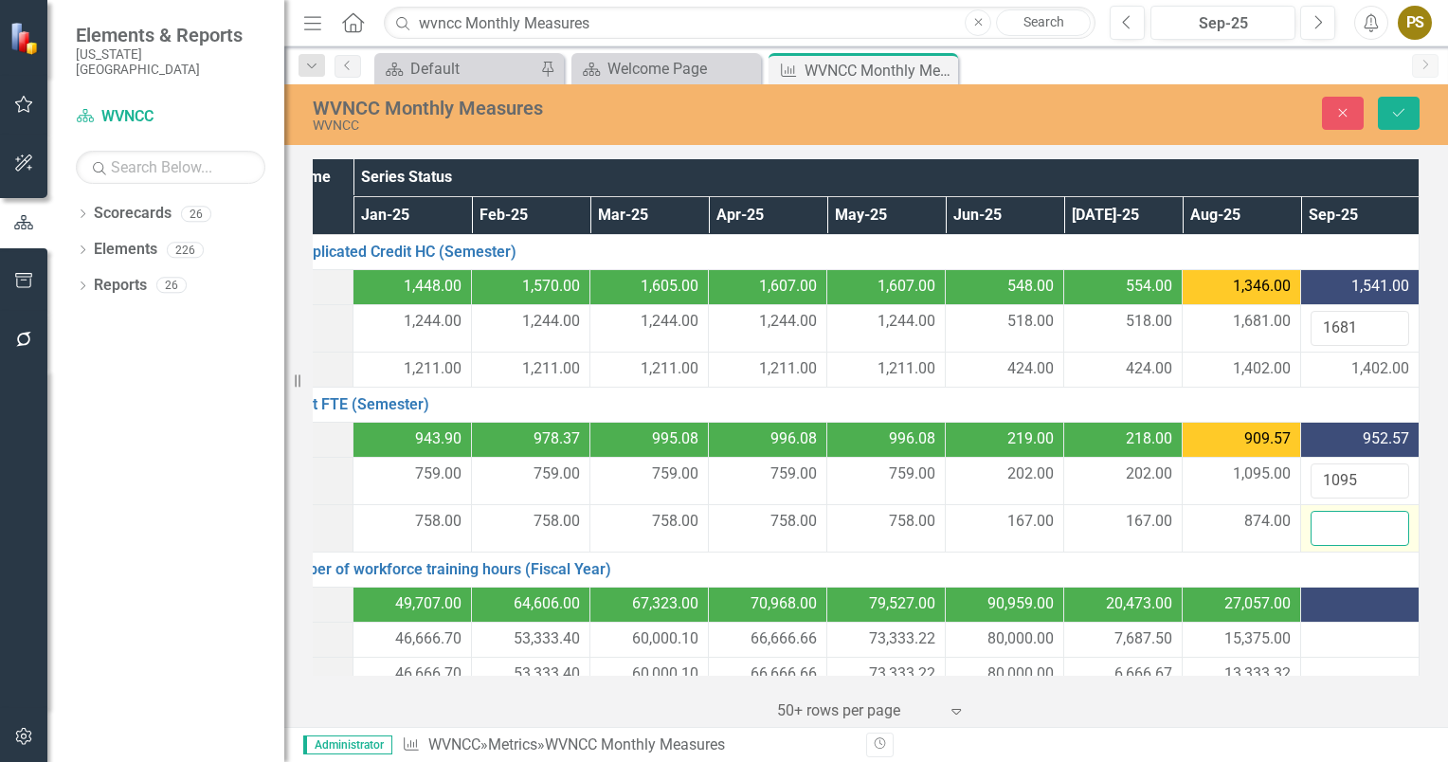
click at [1315, 517] on input "number" at bounding box center [1360, 528] width 99 height 35
type input "874"
click at [1397, 109] on icon "Save" at bounding box center [1398, 112] width 17 height 13
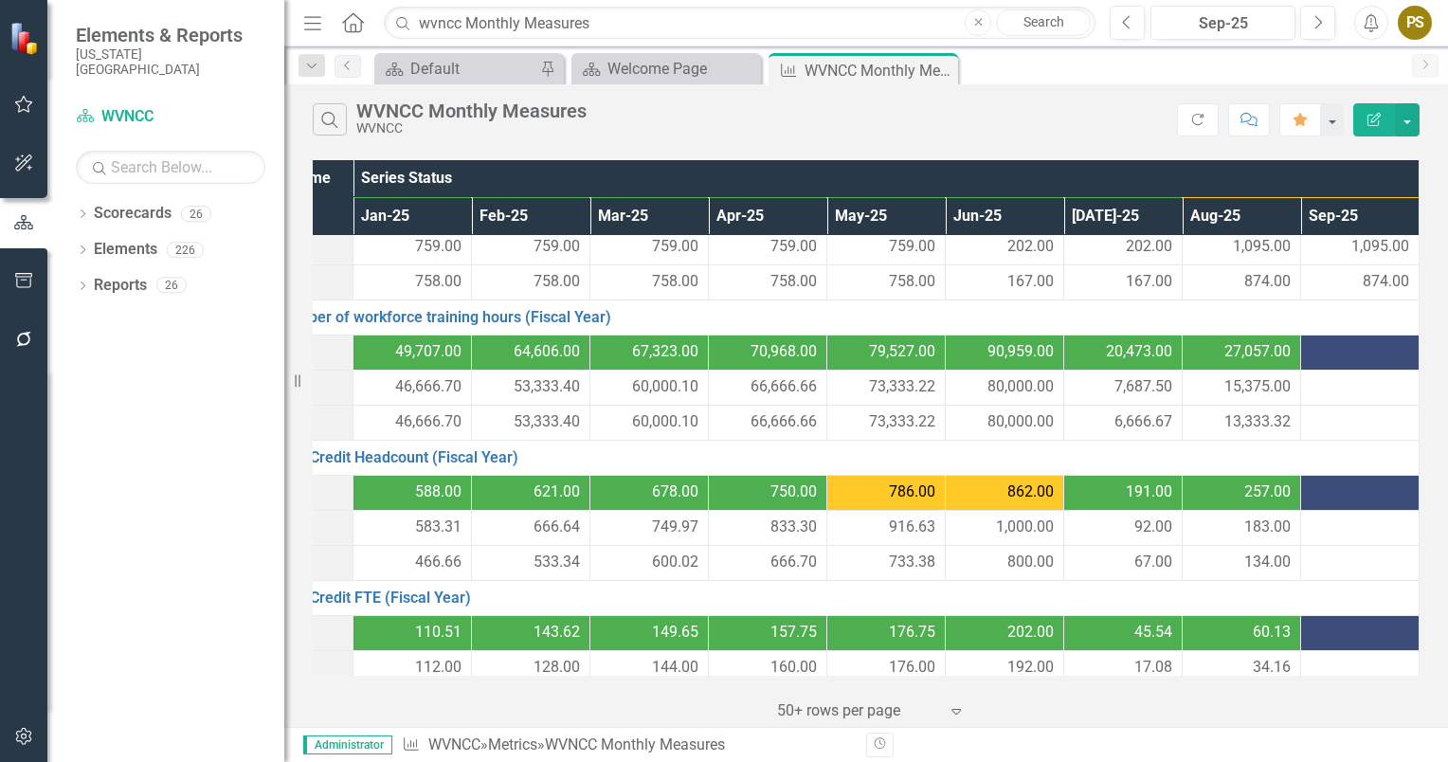
scroll to position [217, 91]
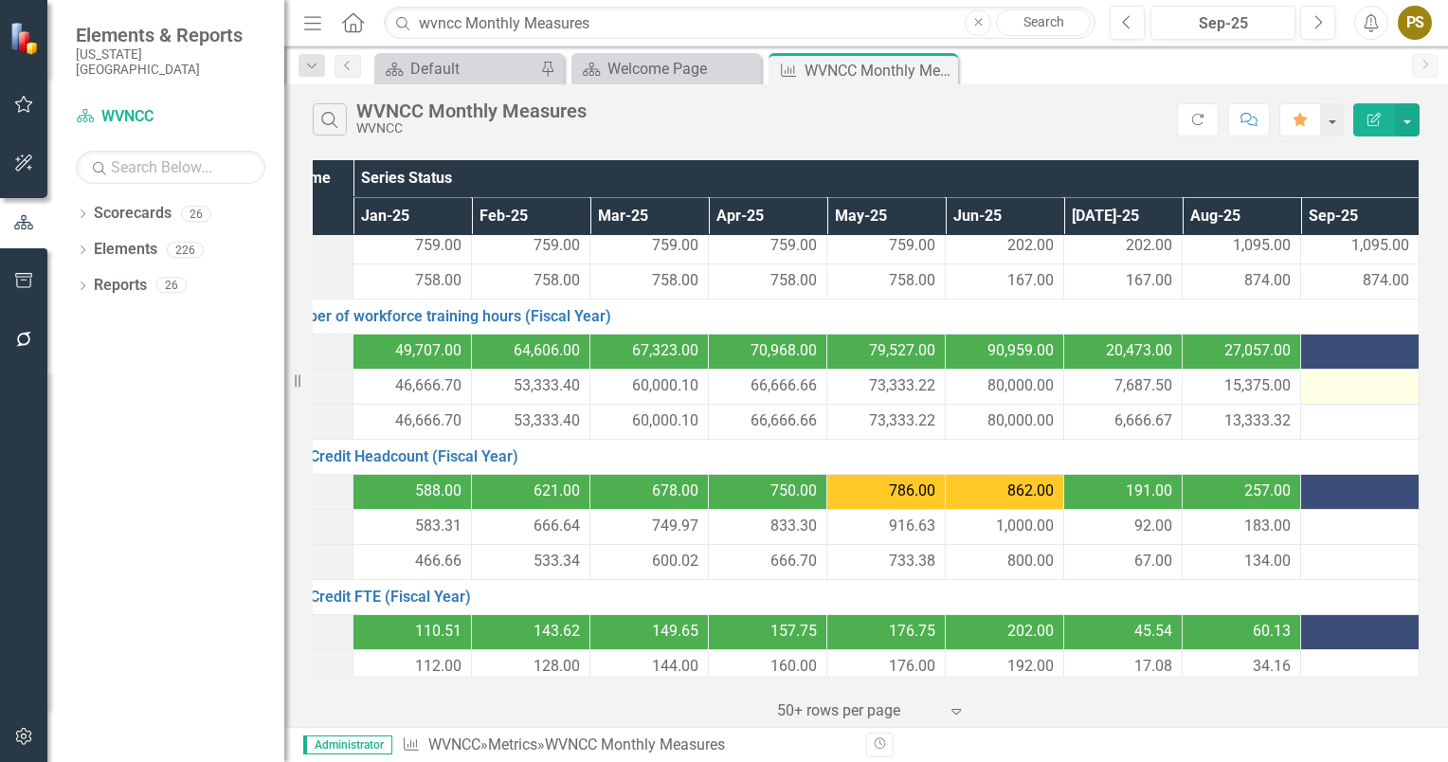
click at [1311, 381] on div at bounding box center [1360, 386] width 99 height 23
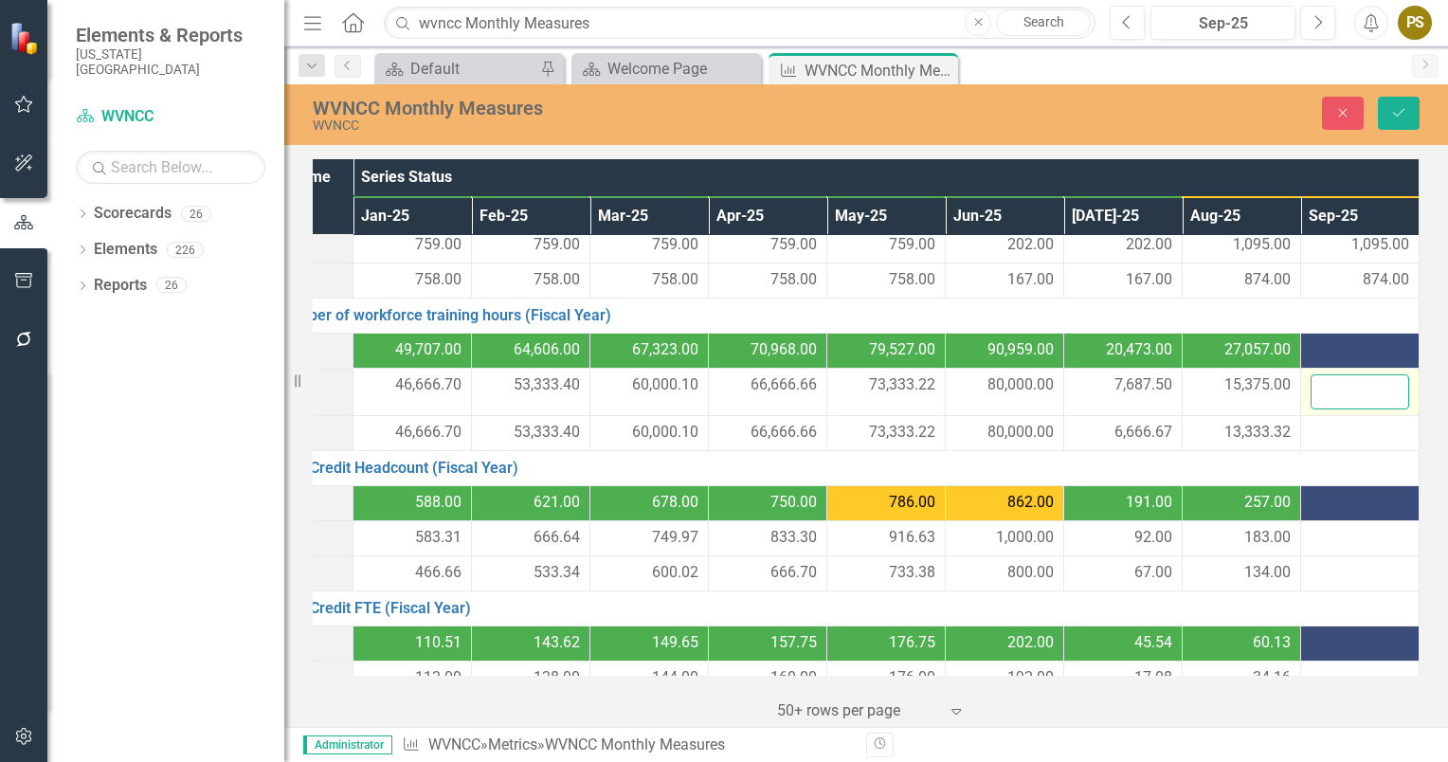
click at [1311, 381] on input "number" at bounding box center [1360, 391] width 99 height 35
type input "23062.50"
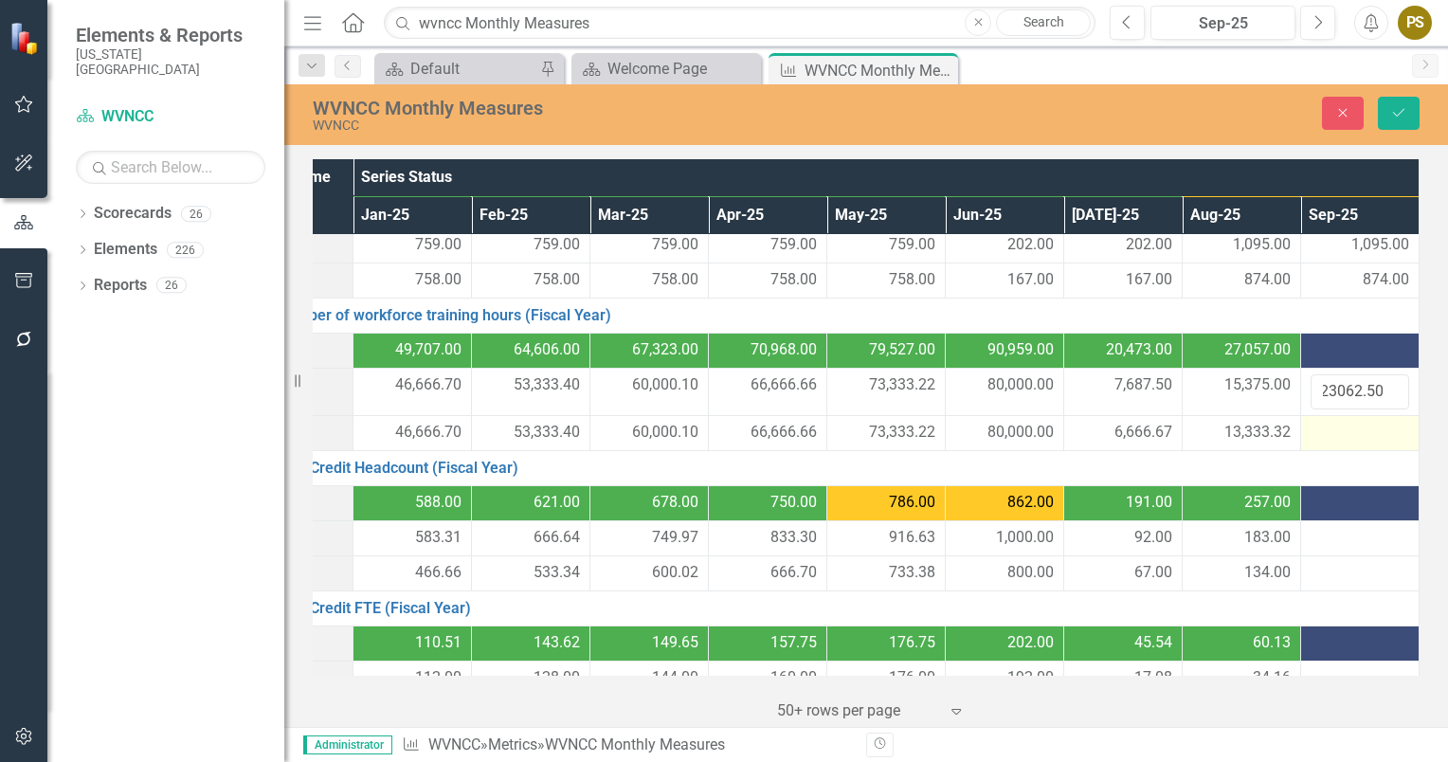
scroll to position [0, 0]
click at [1316, 426] on div at bounding box center [1360, 433] width 99 height 23
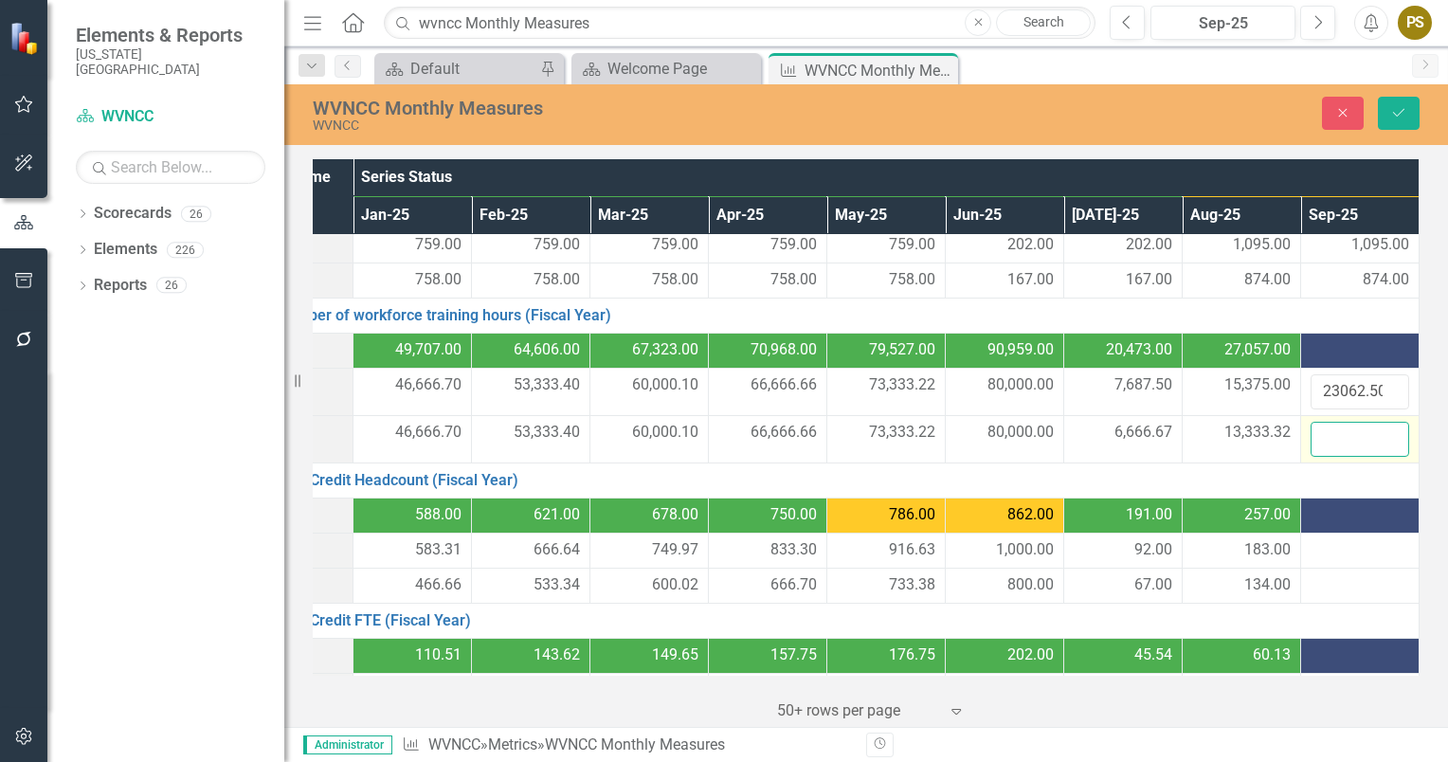
click at [1316, 426] on input "number" at bounding box center [1360, 439] width 99 height 35
type input "19999.99"
click at [1317, 582] on div at bounding box center [1360, 585] width 99 height 23
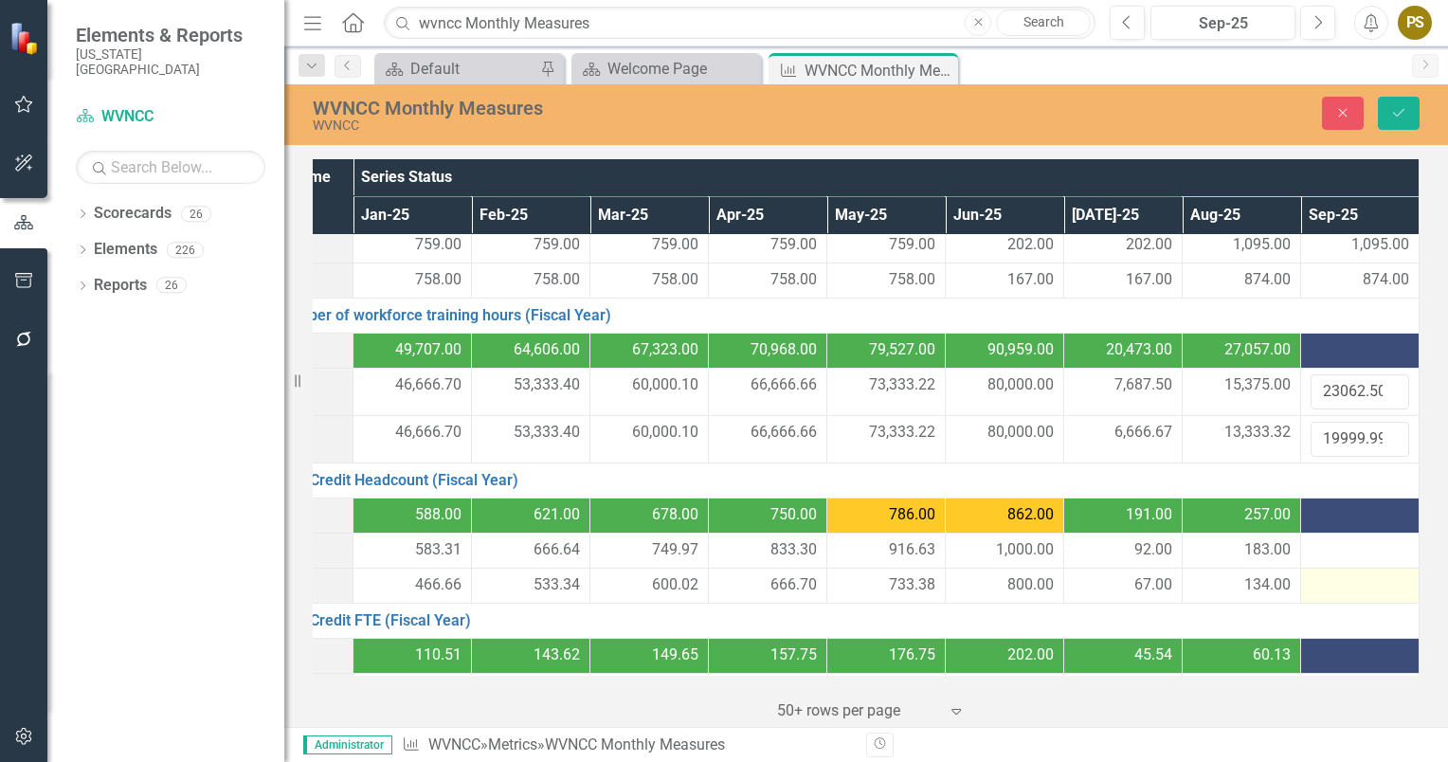
click at [1317, 582] on div at bounding box center [1360, 585] width 99 height 23
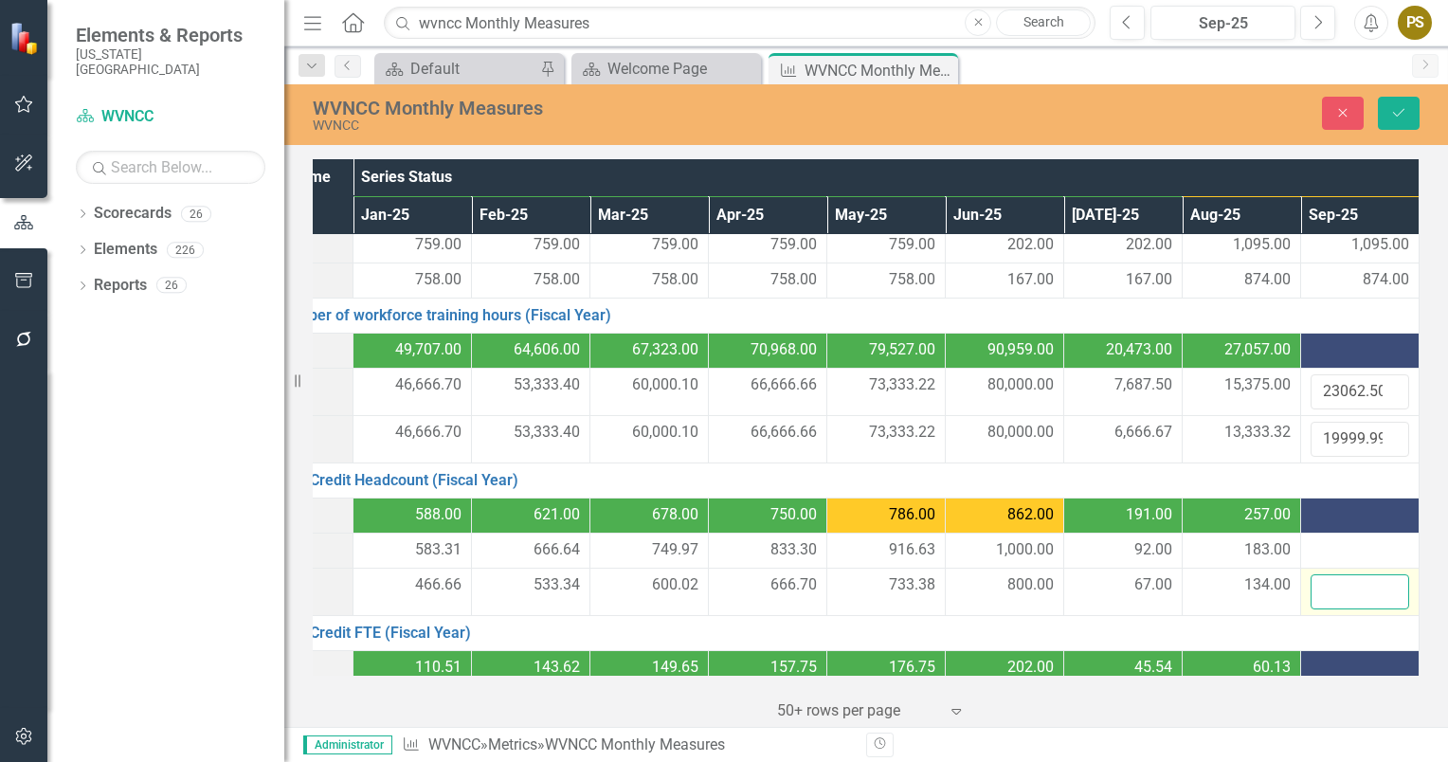
click at [1317, 582] on input "number" at bounding box center [1360, 591] width 99 height 35
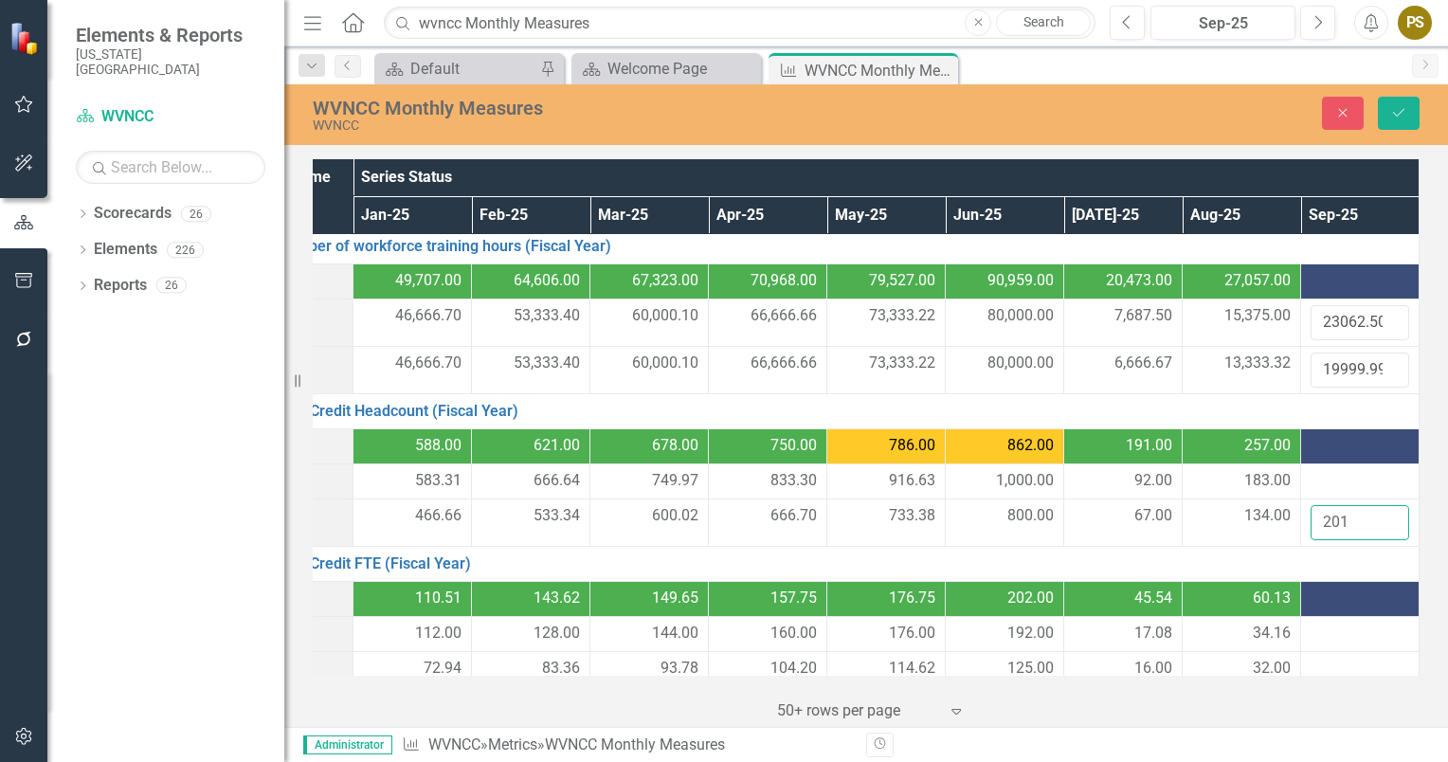
scroll to position [289, 91]
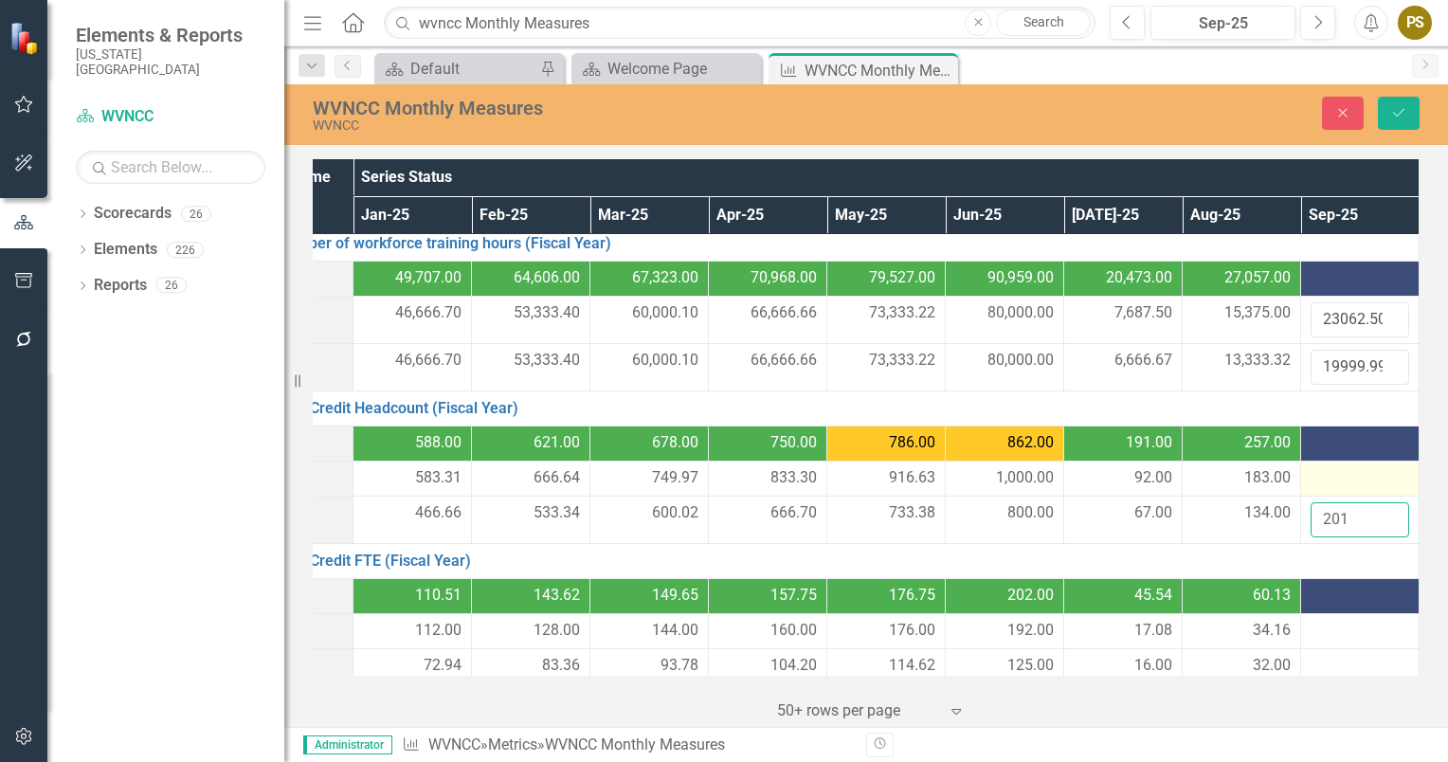
type input "201"
click at [1330, 477] on div at bounding box center [1360, 478] width 99 height 23
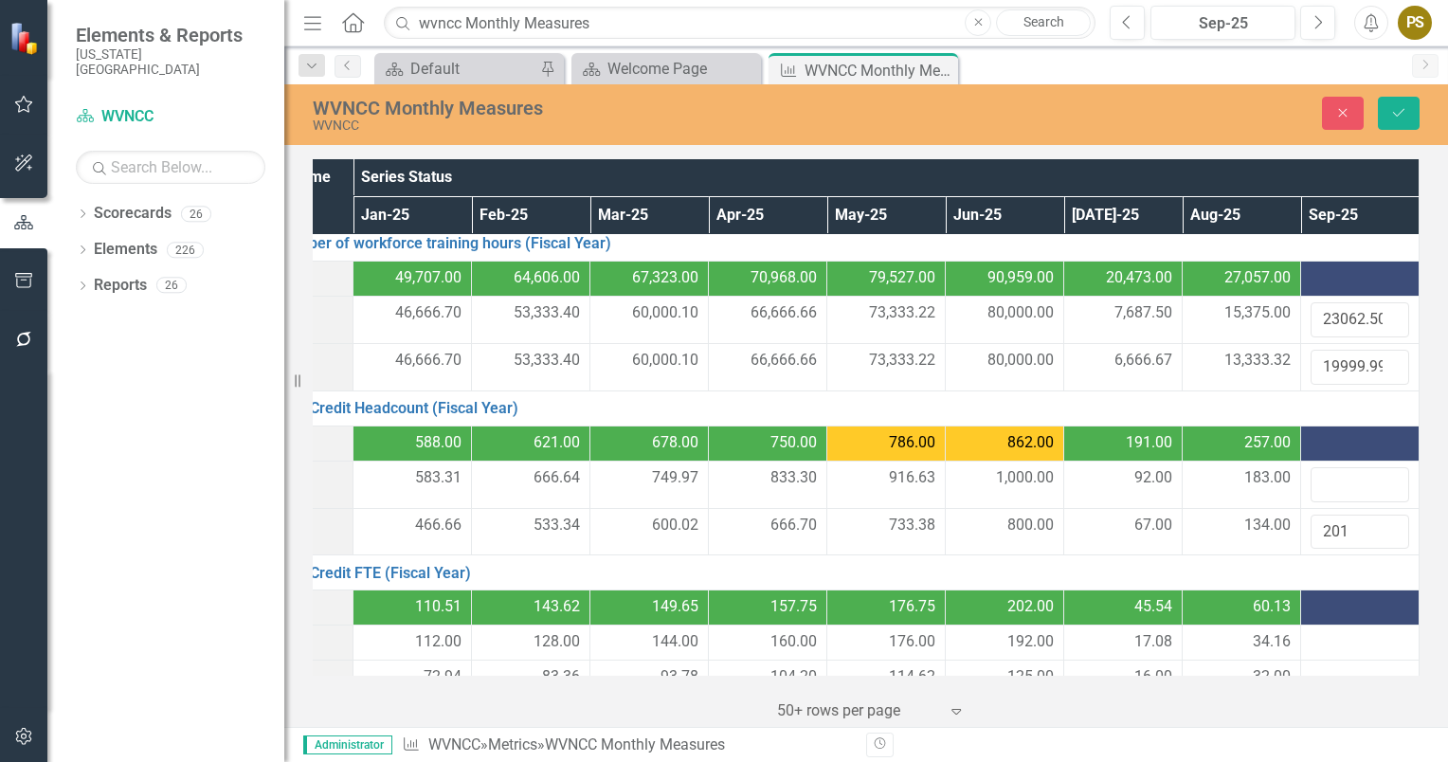
drag, startPoint x: 1330, startPoint y: 477, endPoint x: 1315, endPoint y: 443, distance: 37.3
click at [1315, 443] on div at bounding box center [1360, 443] width 99 height 23
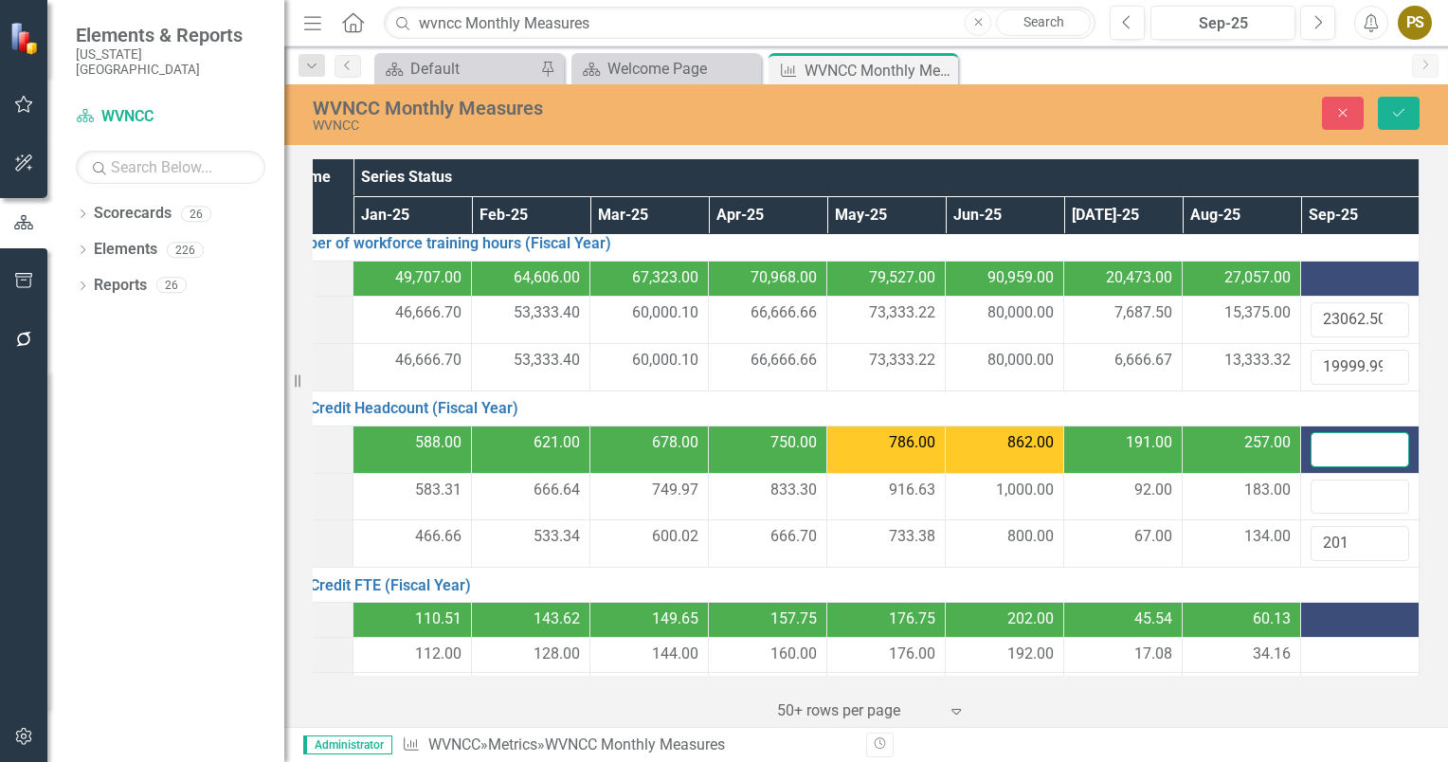
click at [1315, 443] on input "number" at bounding box center [1360, 449] width 99 height 35
type input "275"
click at [1323, 496] on input "number" at bounding box center [1360, 496] width 99 height 35
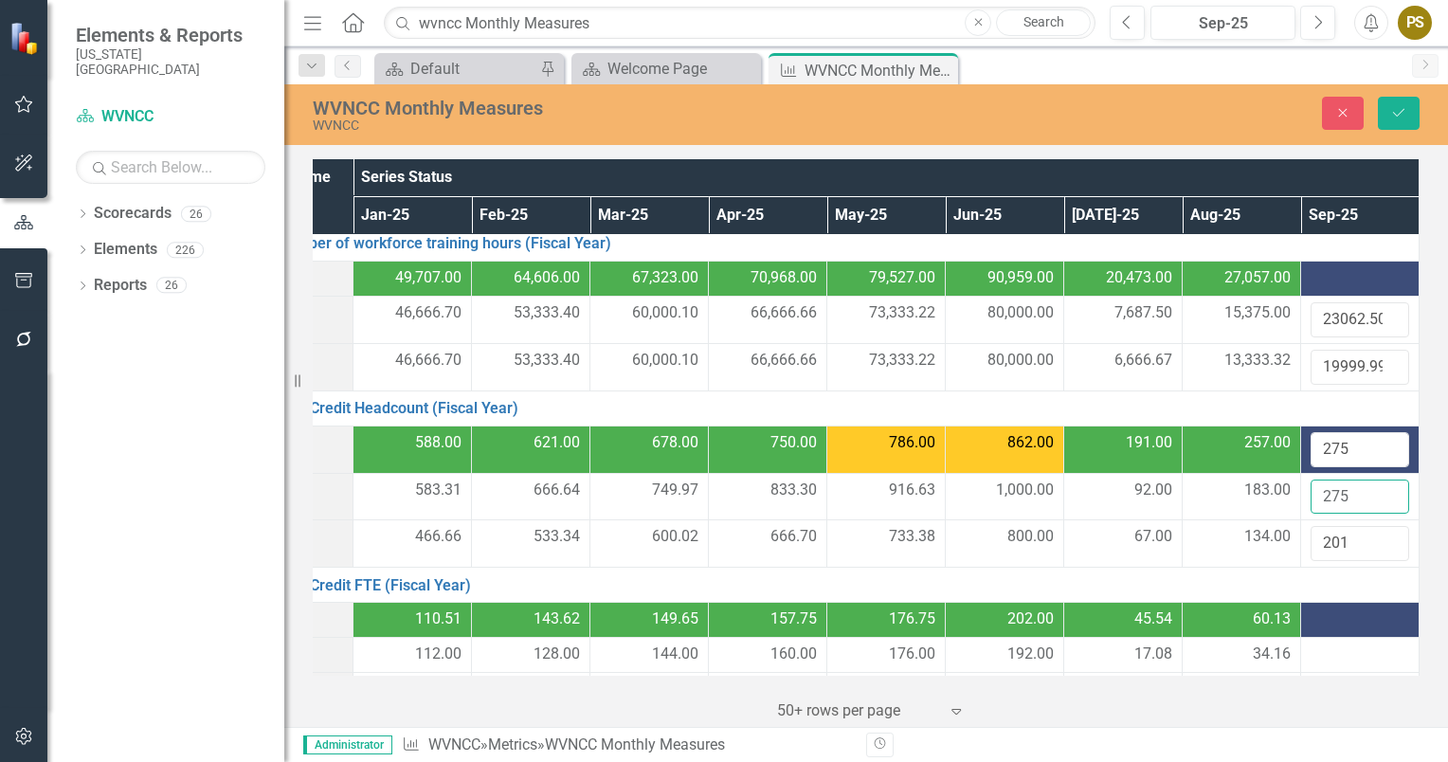
type input "275"
drag, startPoint x: 1340, startPoint y: 443, endPoint x: 1292, endPoint y: 451, distance: 49.1
click at [1301, 451] on td "275" at bounding box center [1360, 448] width 118 height 47
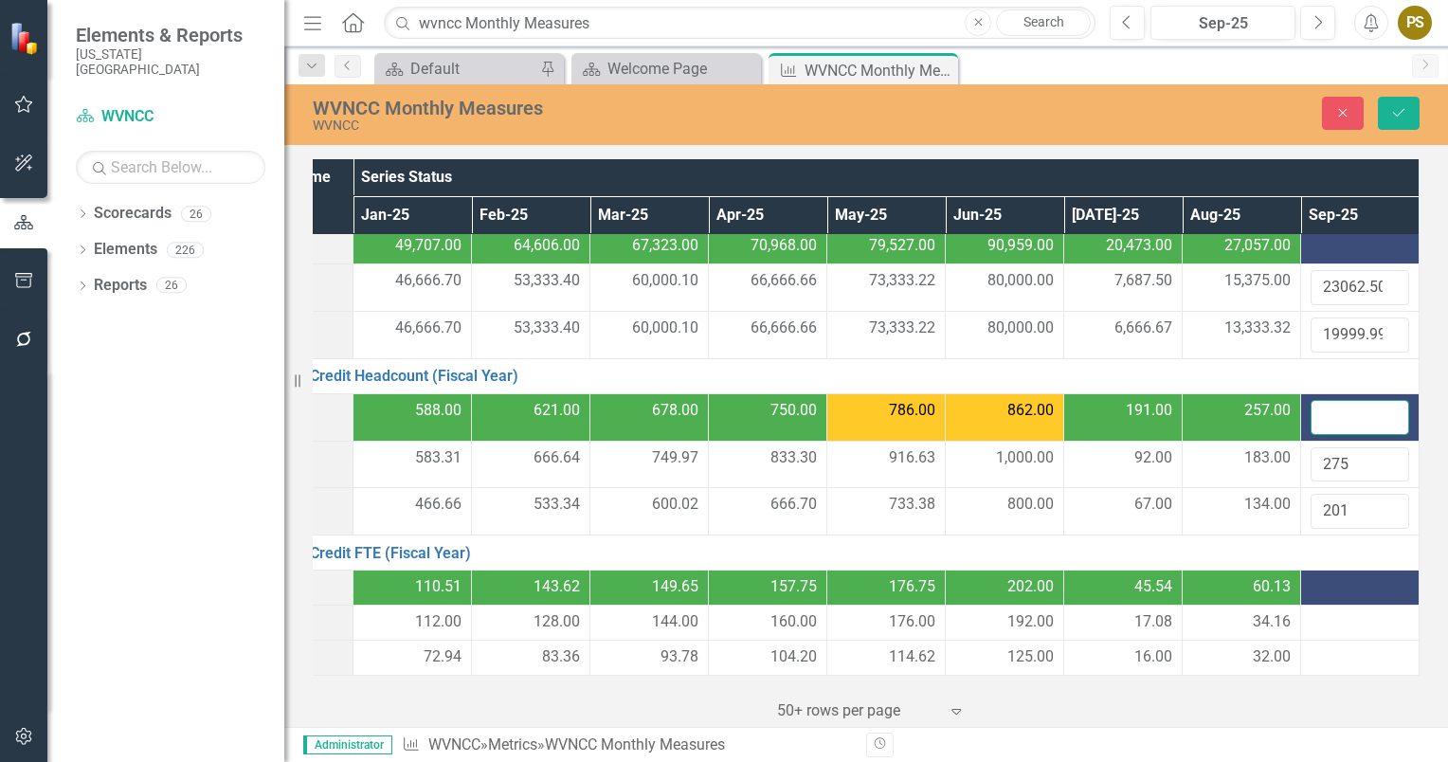
scroll to position [331, 91]
click at [1318, 611] on div at bounding box center [1360, 622] width 99 height 23
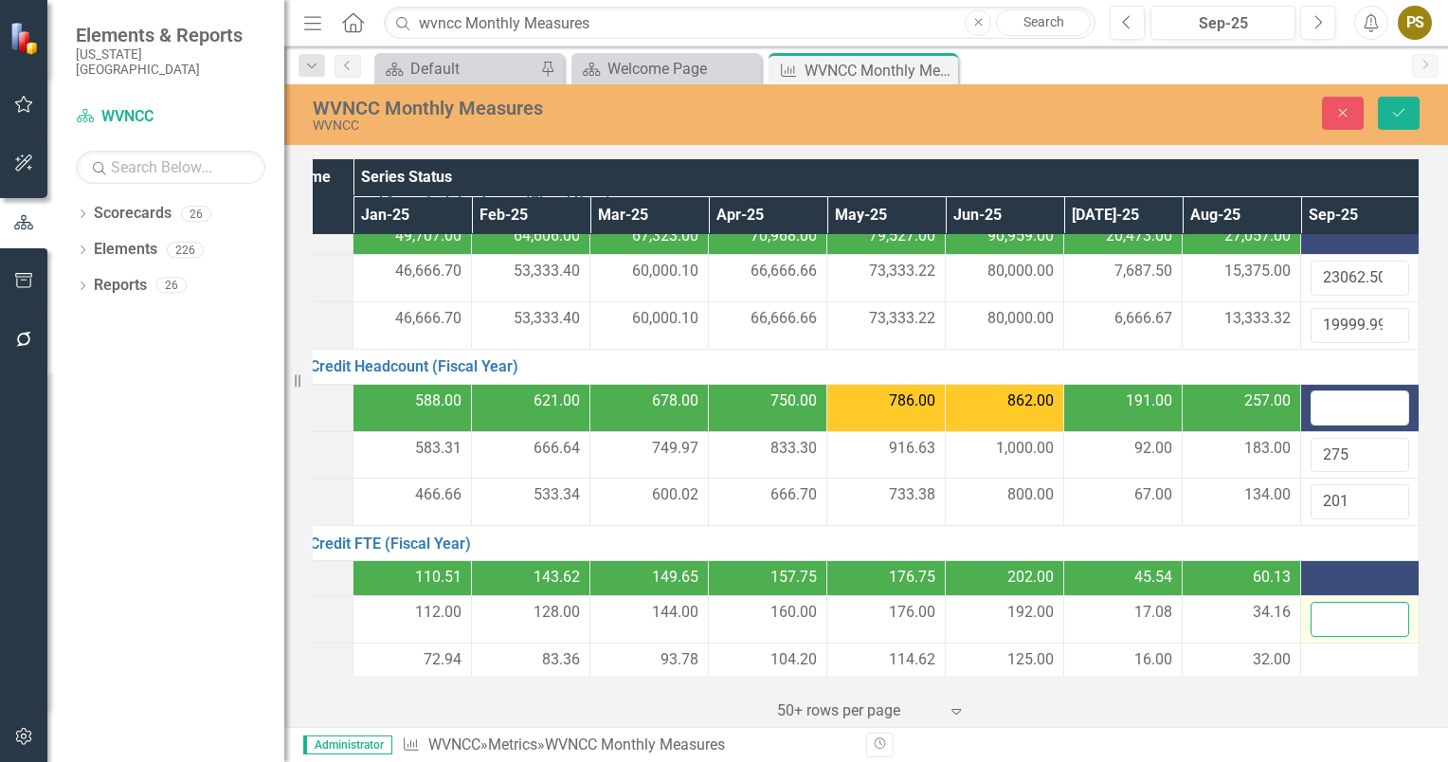
click at [1318, 609] on input "number" at bounding box center [1360, 619] width 99 height 35
type input "51.24"
click at [1326, 649] on div at bounding box center [1360, 660] width 99 height 23
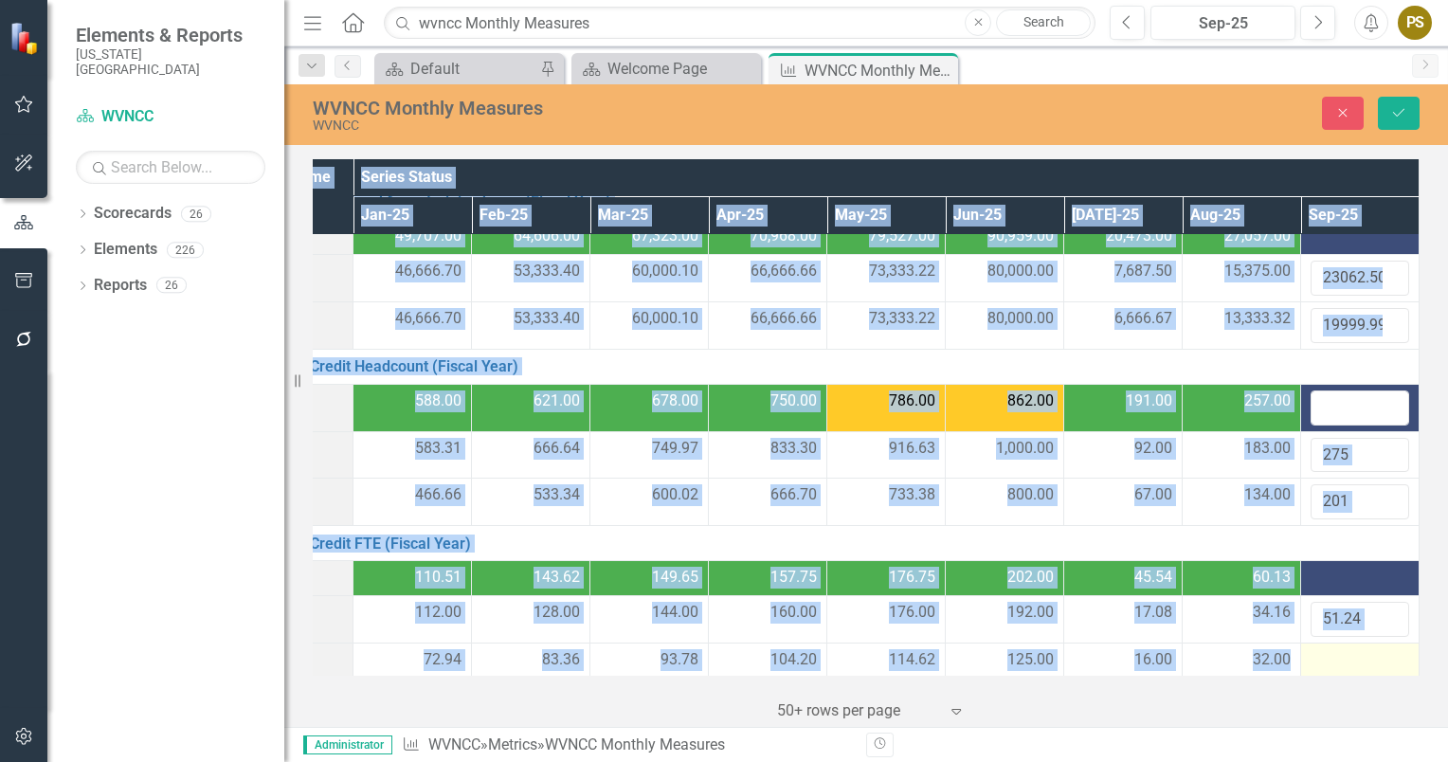
click at [1326, 649] on div at bounding box center [1360, 660] width 99 height 23
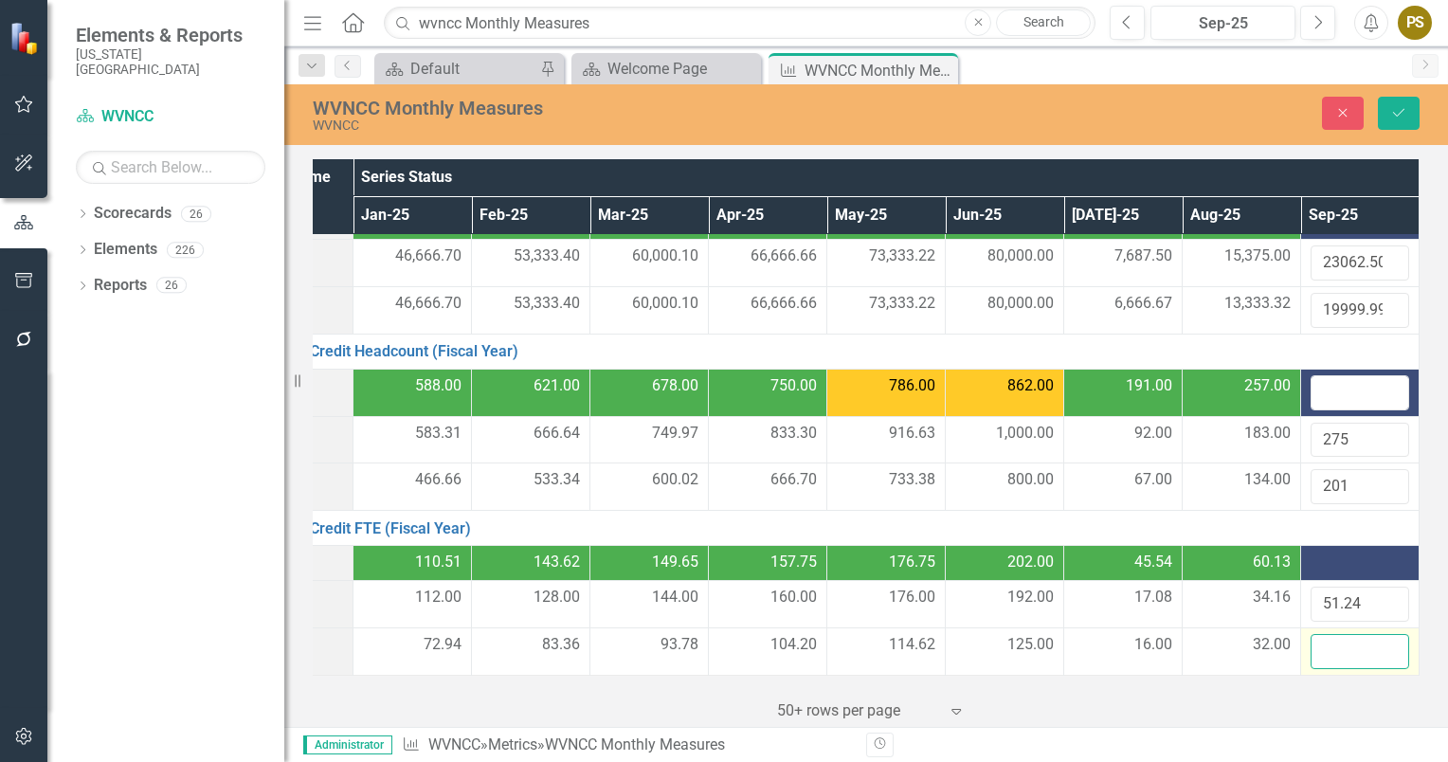
click at [1315, 639] on input "number" at bounding box center [1360, 651] width 99 height 35
type input "48"
click at [1394, 109] on icon "Save" at bounding box center [1398, 112] width 17 height 13
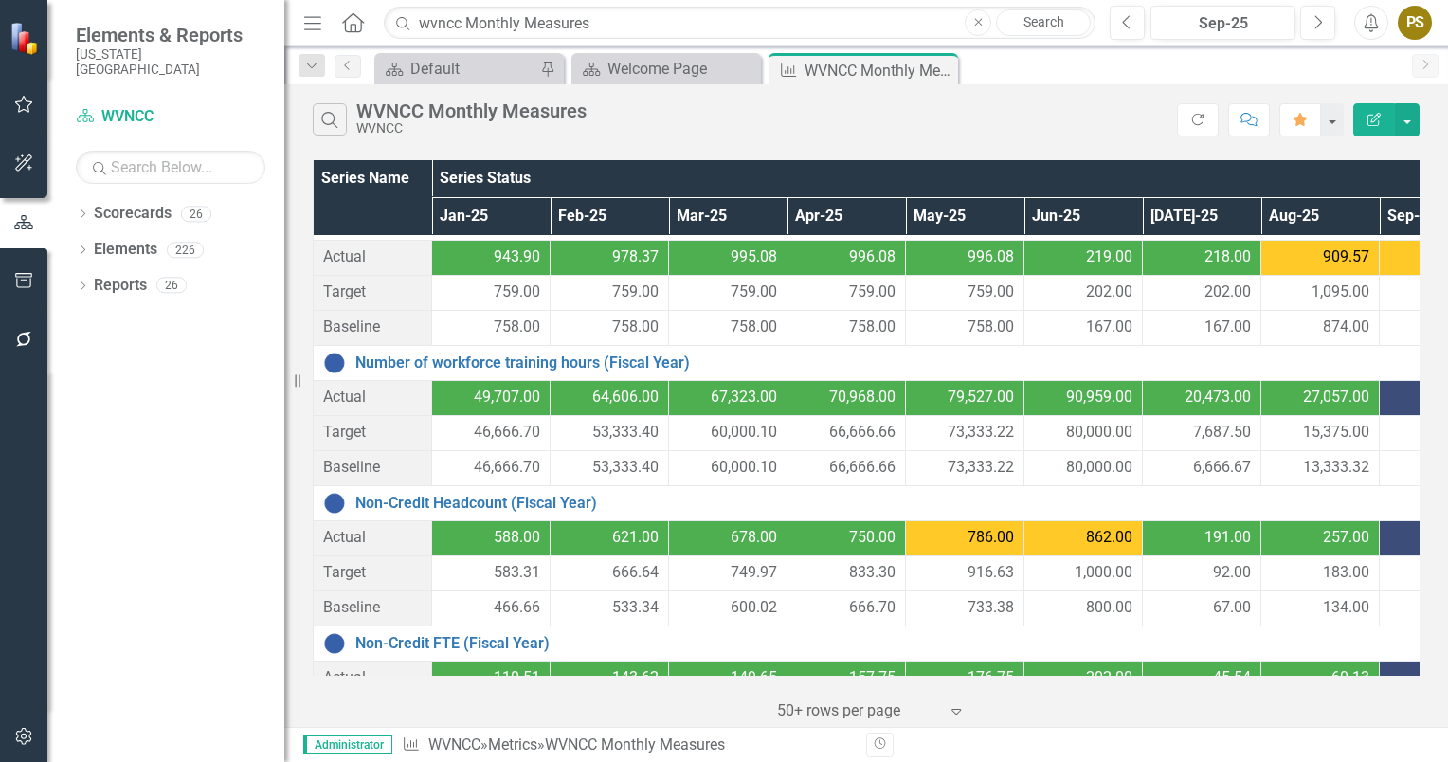
scroll to position [171, 91]
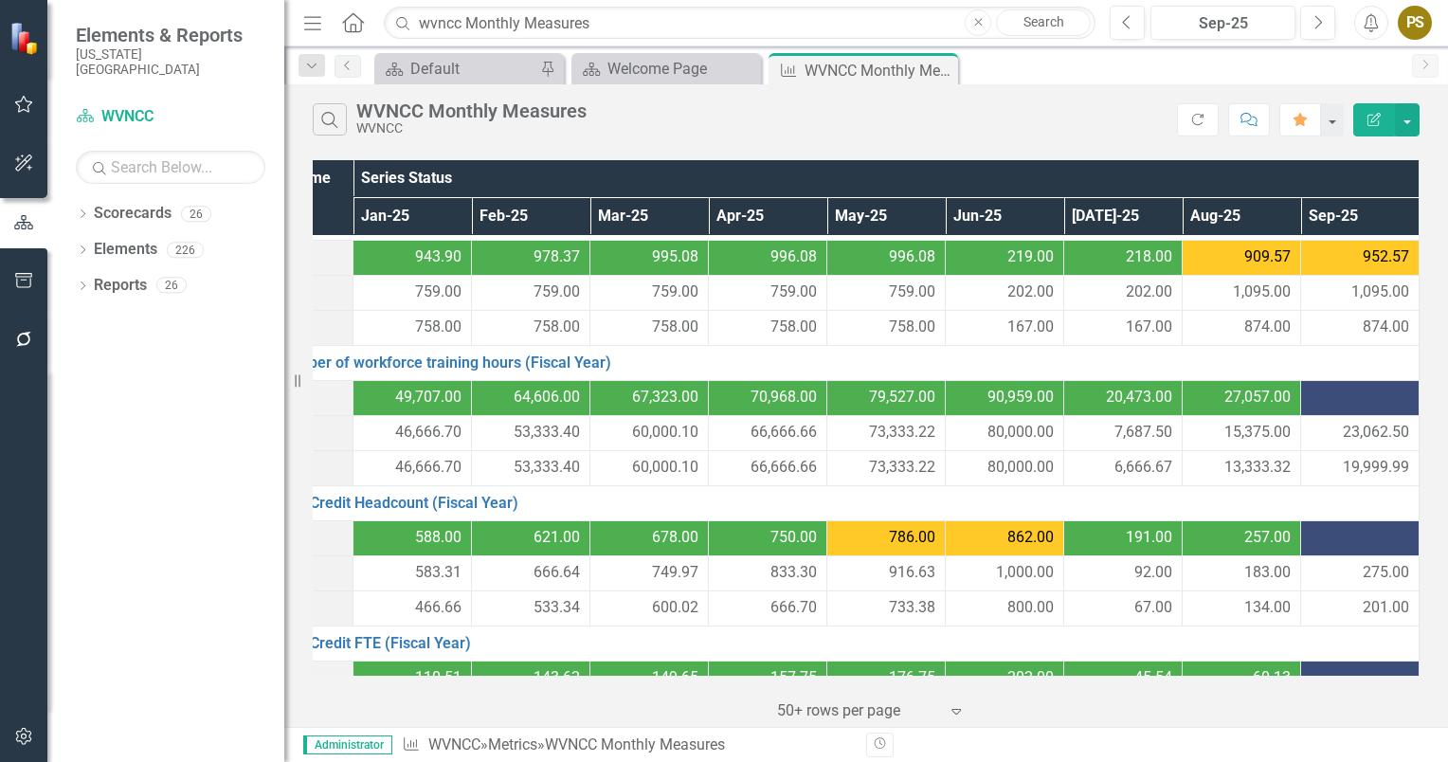
click at [1323, 536] on div at bounding box center [1360, 538] width 99 height 23
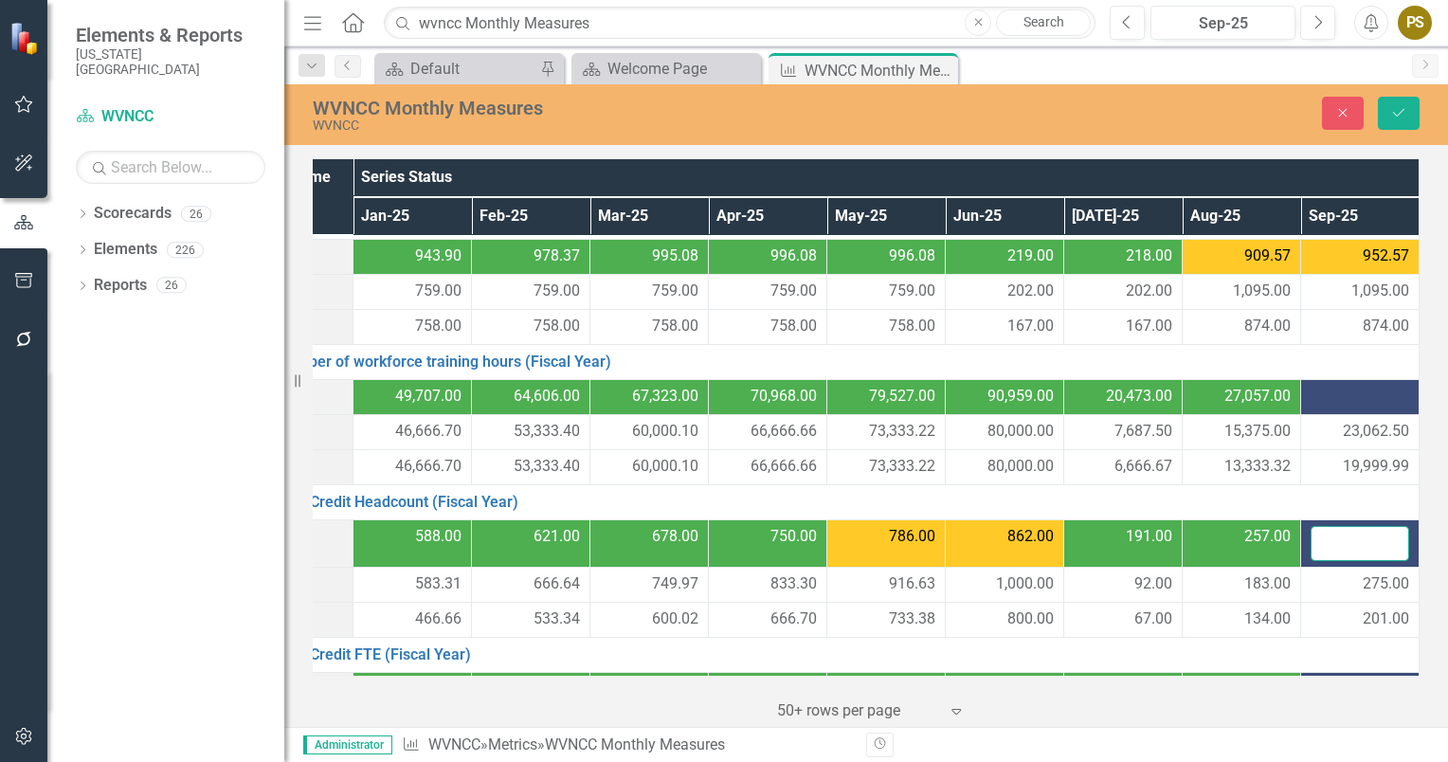
click at [1323, 536] on input "number" at bounding box center [1360, 543] width 99 height 35
type input "330"
click at [1326, 394] on div at bounding box center [1360, 397] width 99 height 23
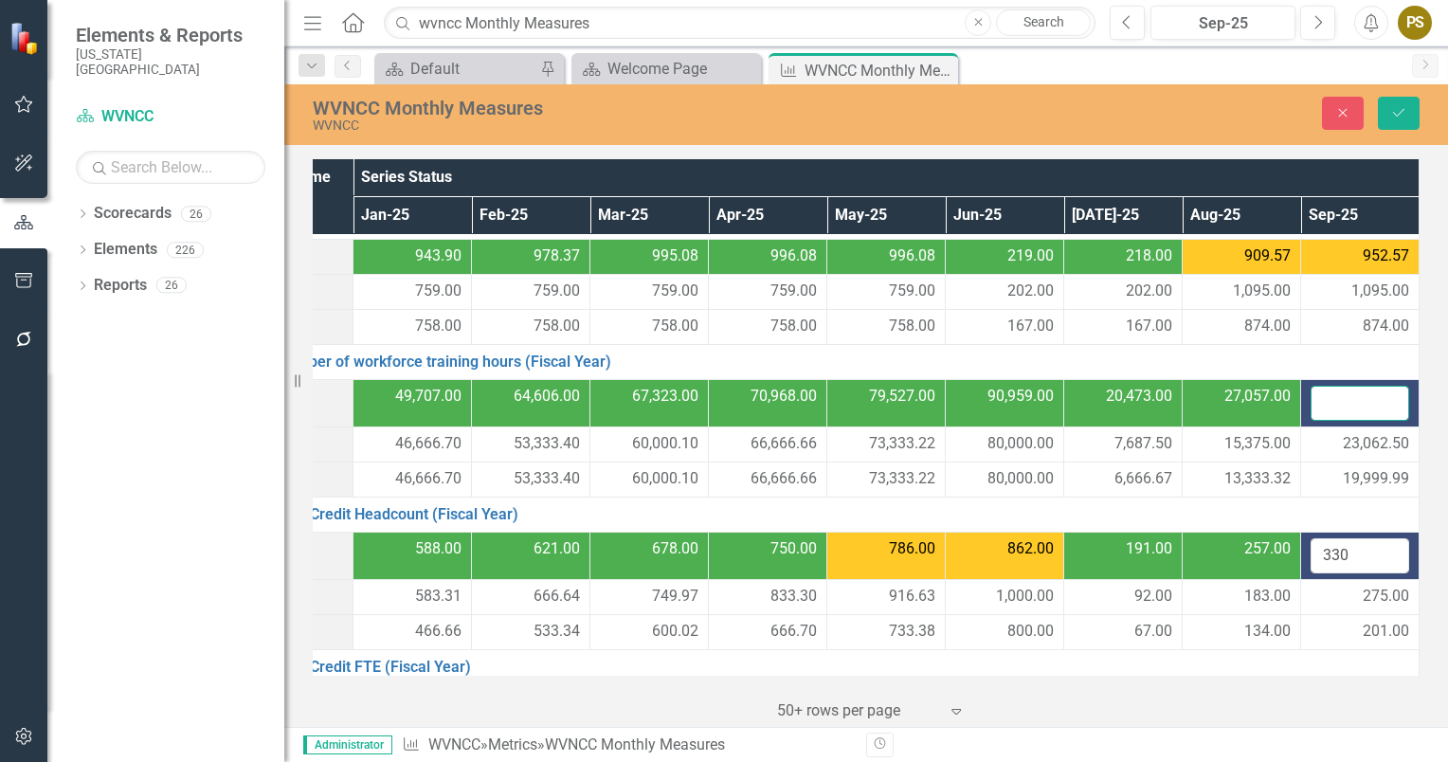
click at [1326, 394] on input "number" at bounding box center [1360, 403] width 99 height 35
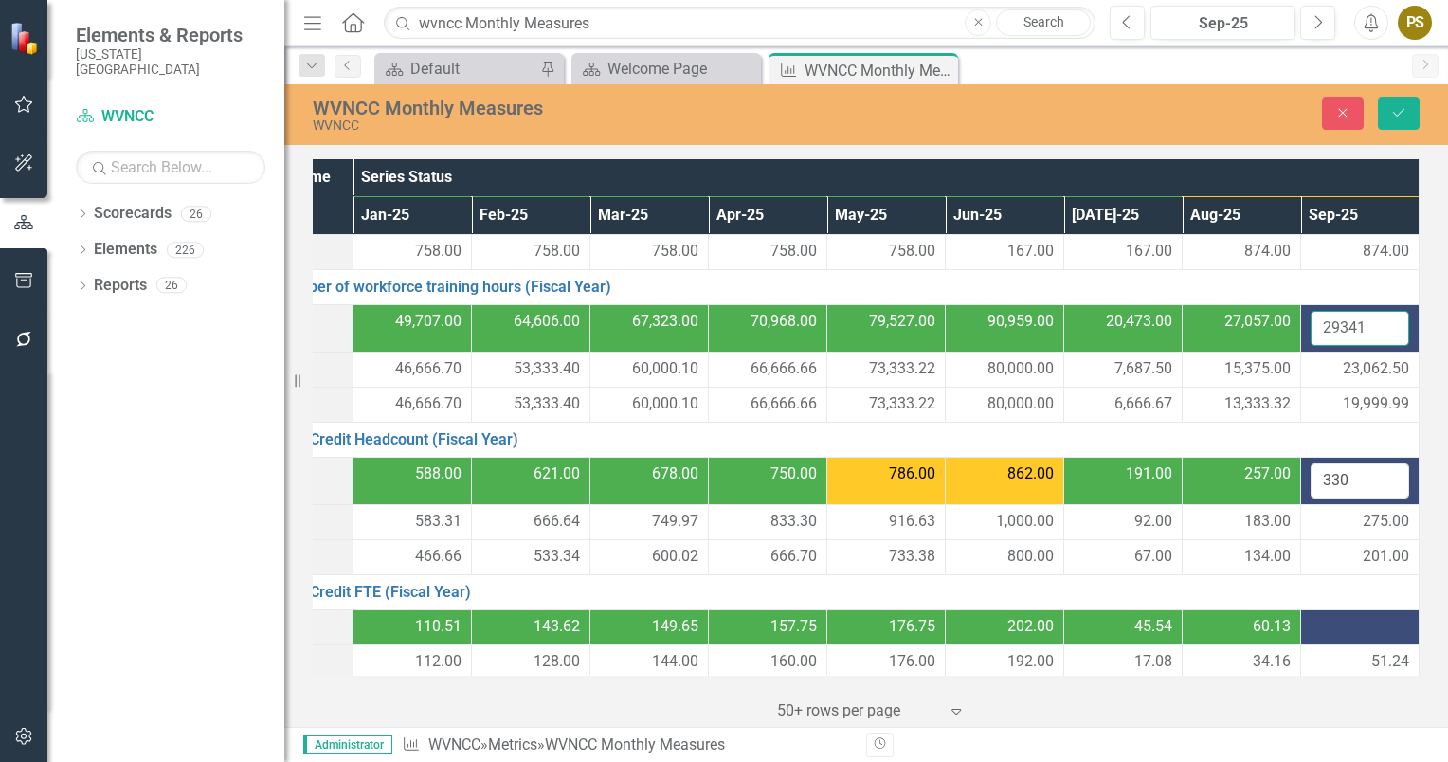
scroll to position [296, 91]
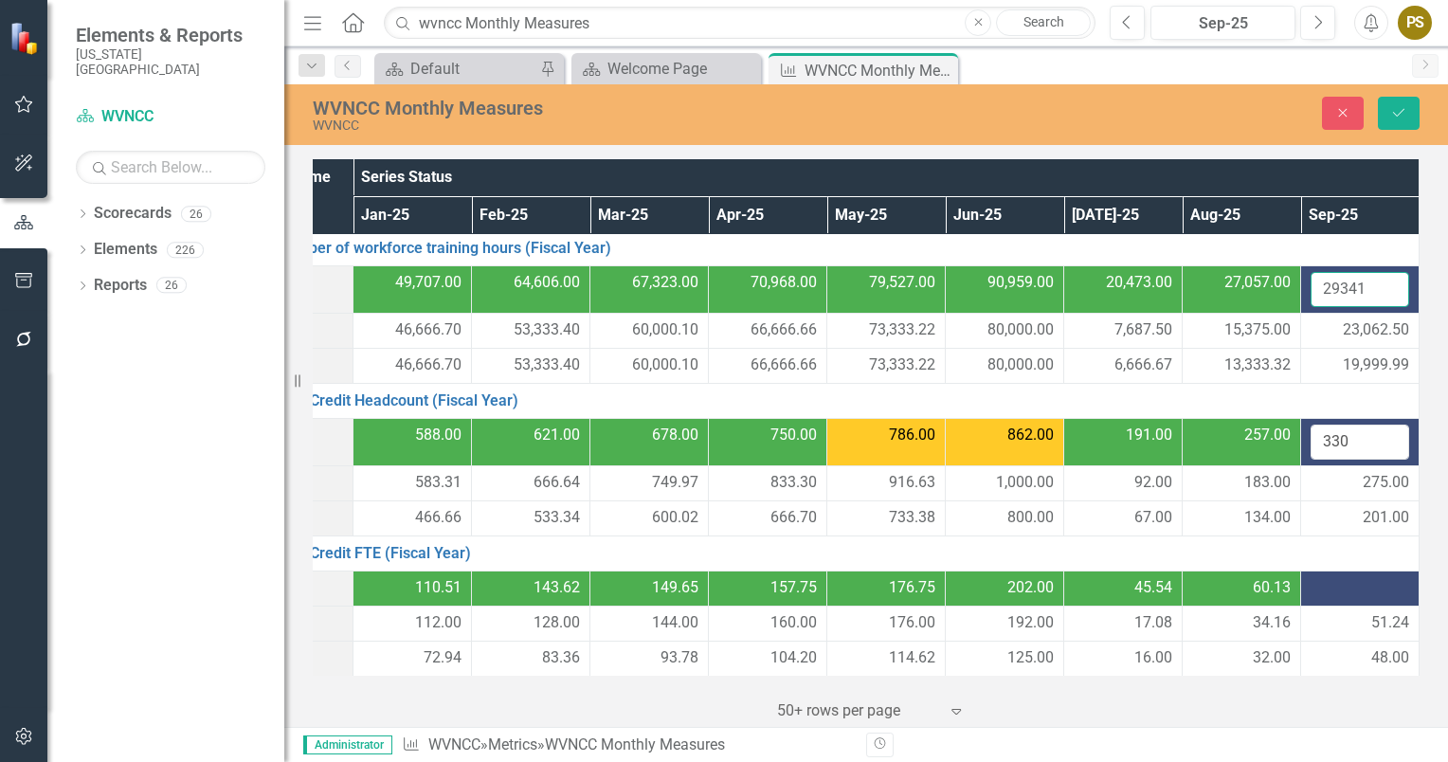
type input "29341"
click at [1331, 580] on div at bounding box center [1360, 588] width 99 height 23
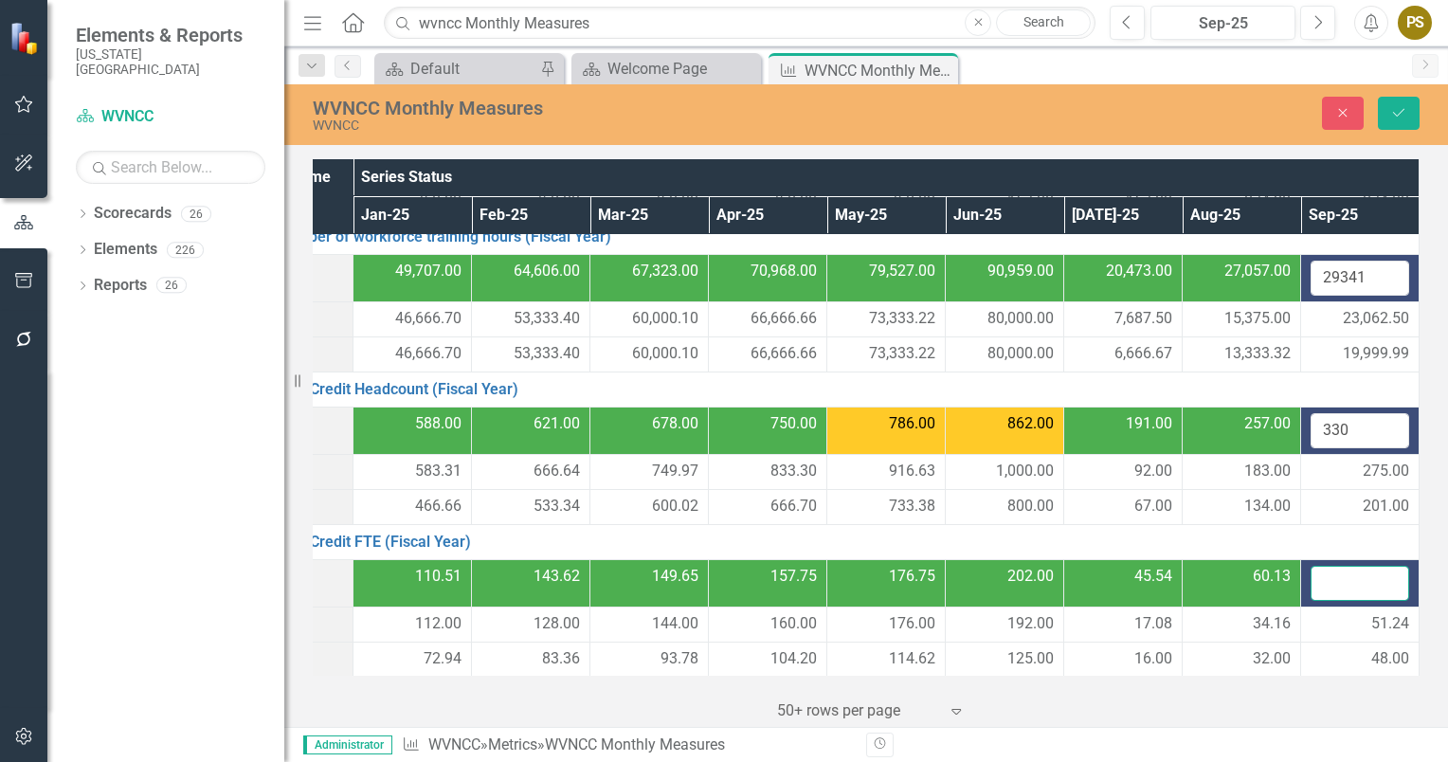
click at [1331, 580] on input "number" at bounding box center [1360, 583] width 99 height 35
type input "65.22"
click at [1399, 114] on icon "Save" at bounding box center [1398, 112] width 17 height 13
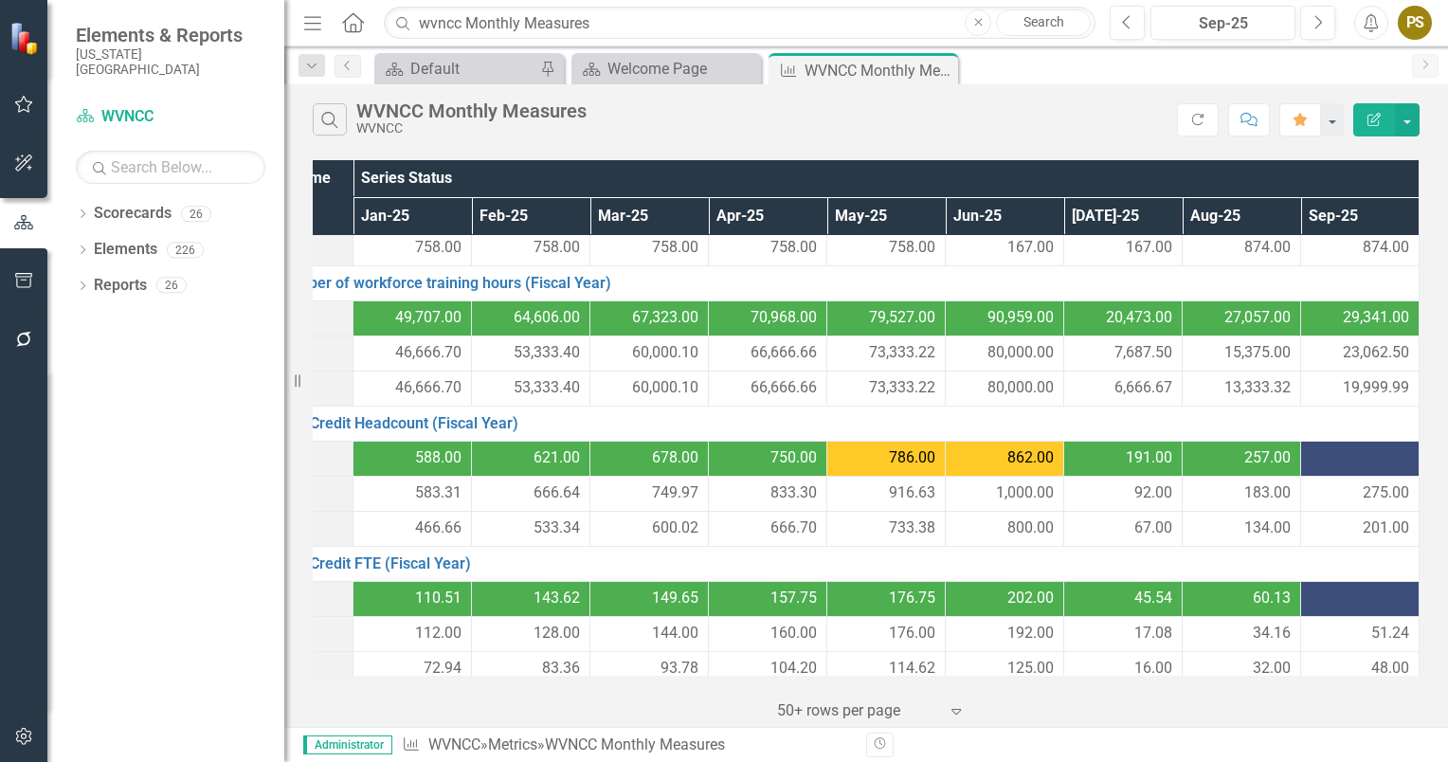
scroll to position [273, 91]
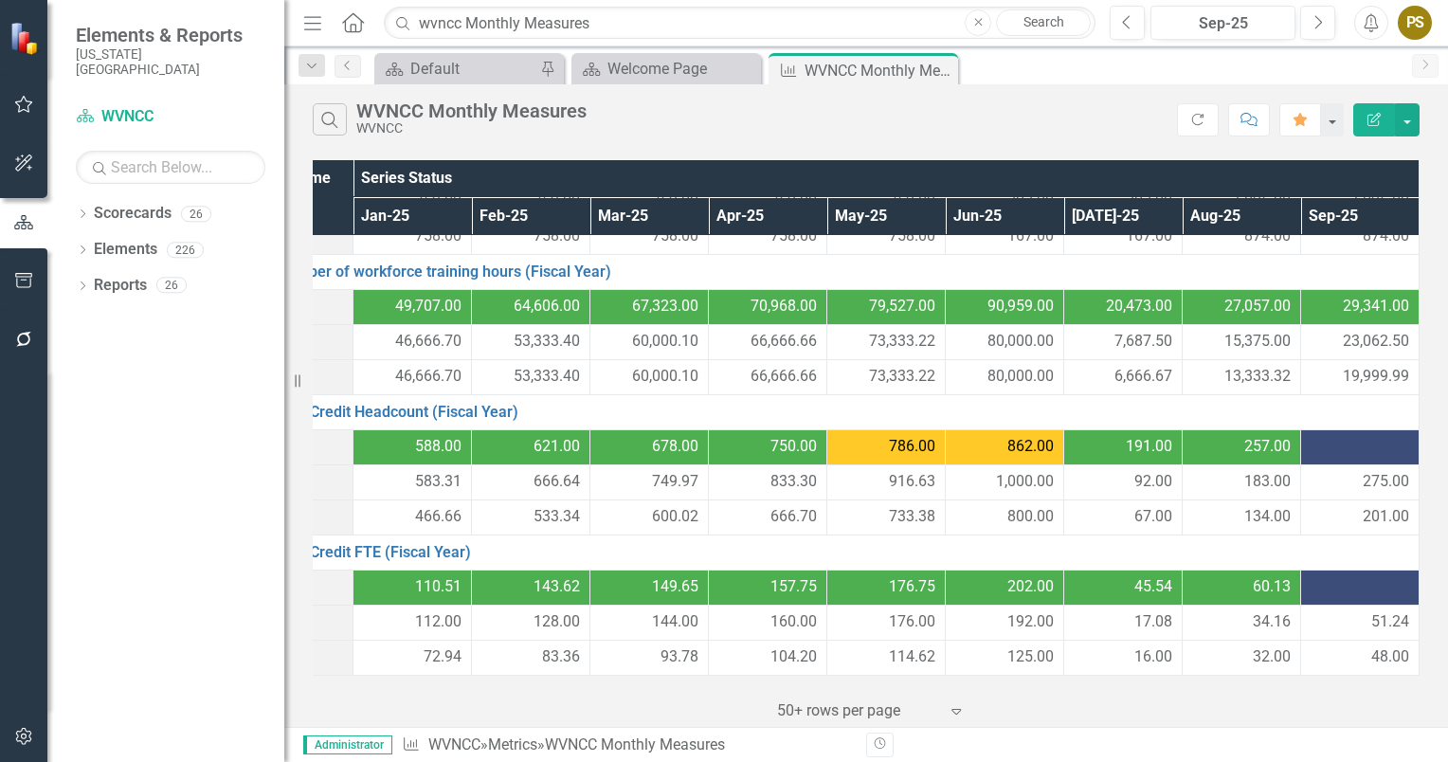
click at [1324, 436] on div at bounding box center [1360, 447] width 99 height 23
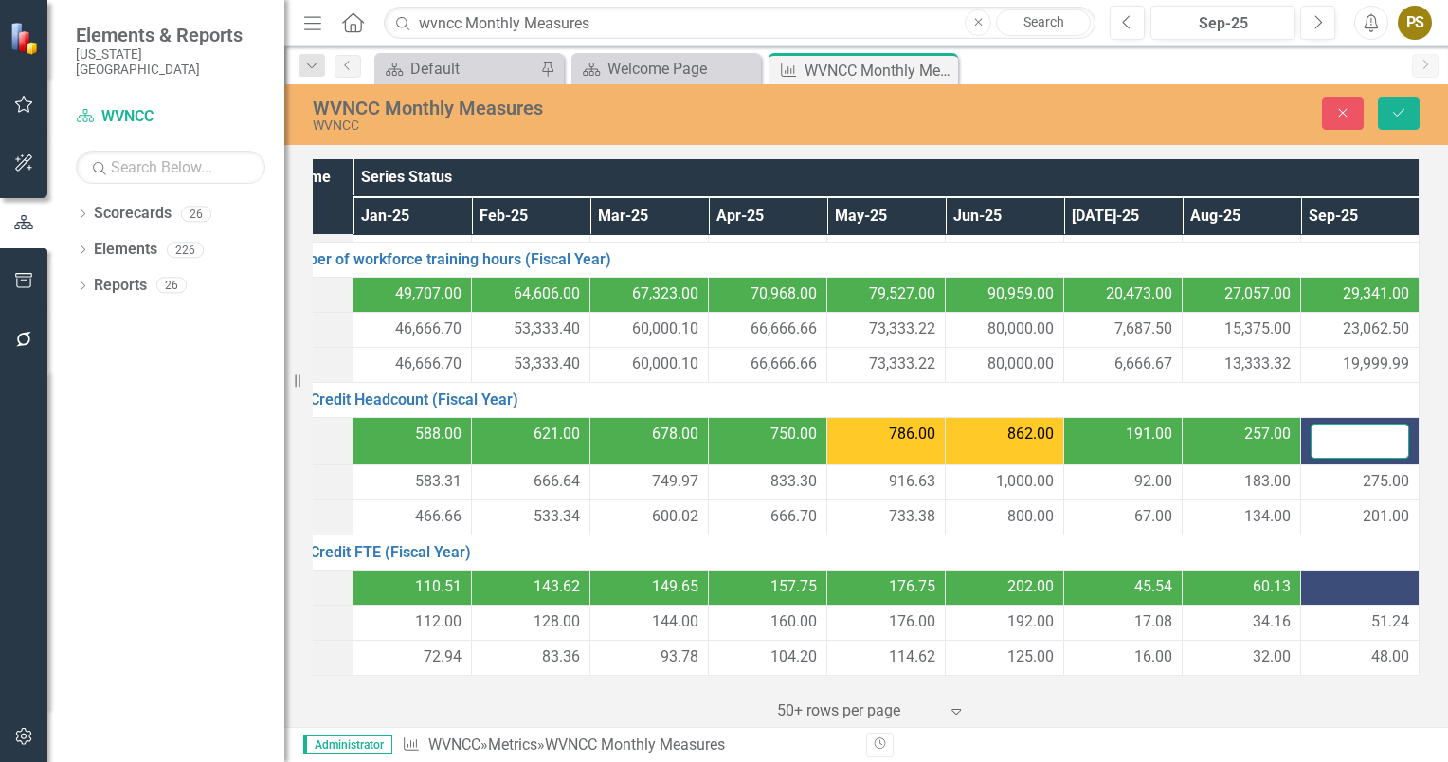
click at [1324, 433] on input "number" at bounding box center [1360, 441] width 99 height 35
type input "330"
click at [1325, 586] on div at bounding box center [1360, 587] width 99 height 23
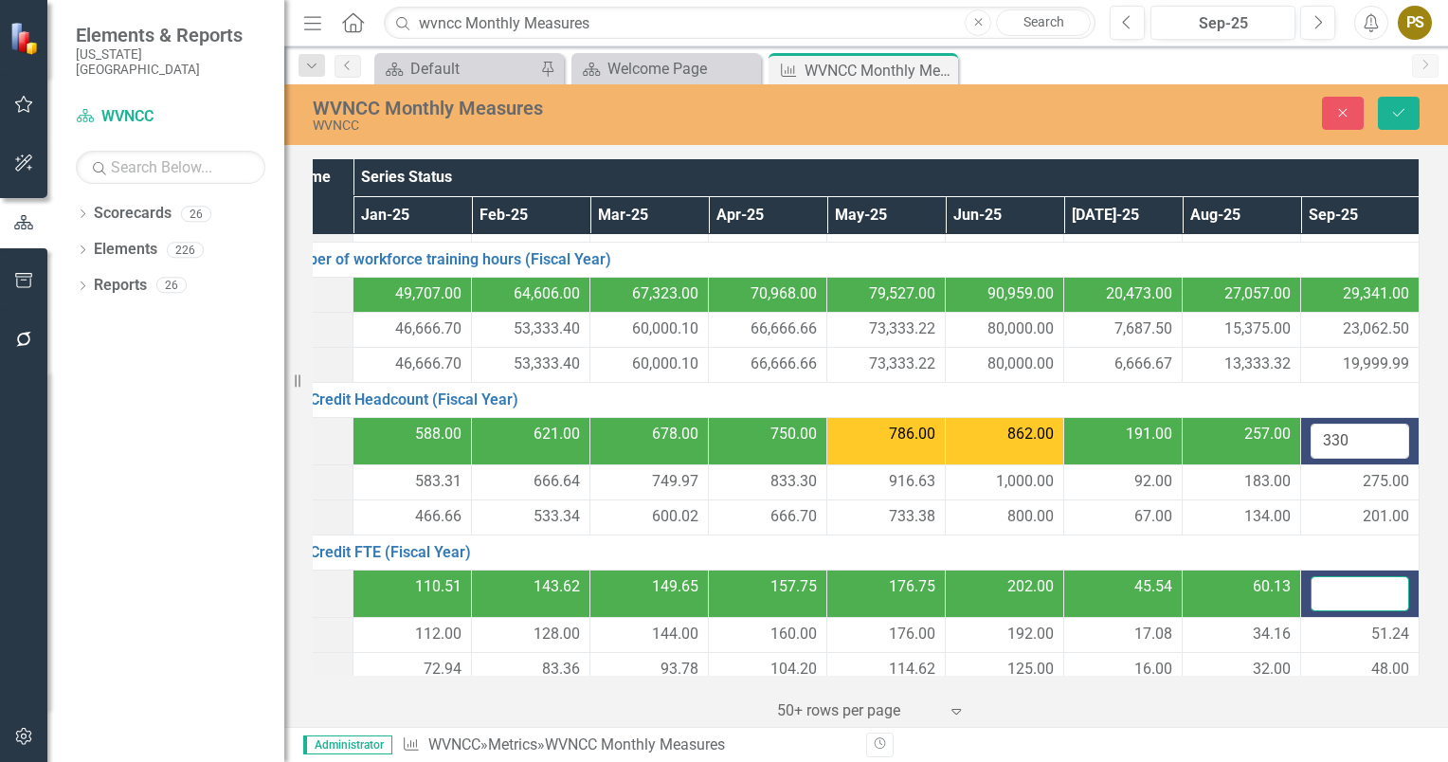
click at [1325, 586] on input "number" at bounding box center [1360, 593] width 99 height 35
type input "65.22"
click at [1395, 118] on icon "Save" at bounding box center [1398, 112] width 17 height 13
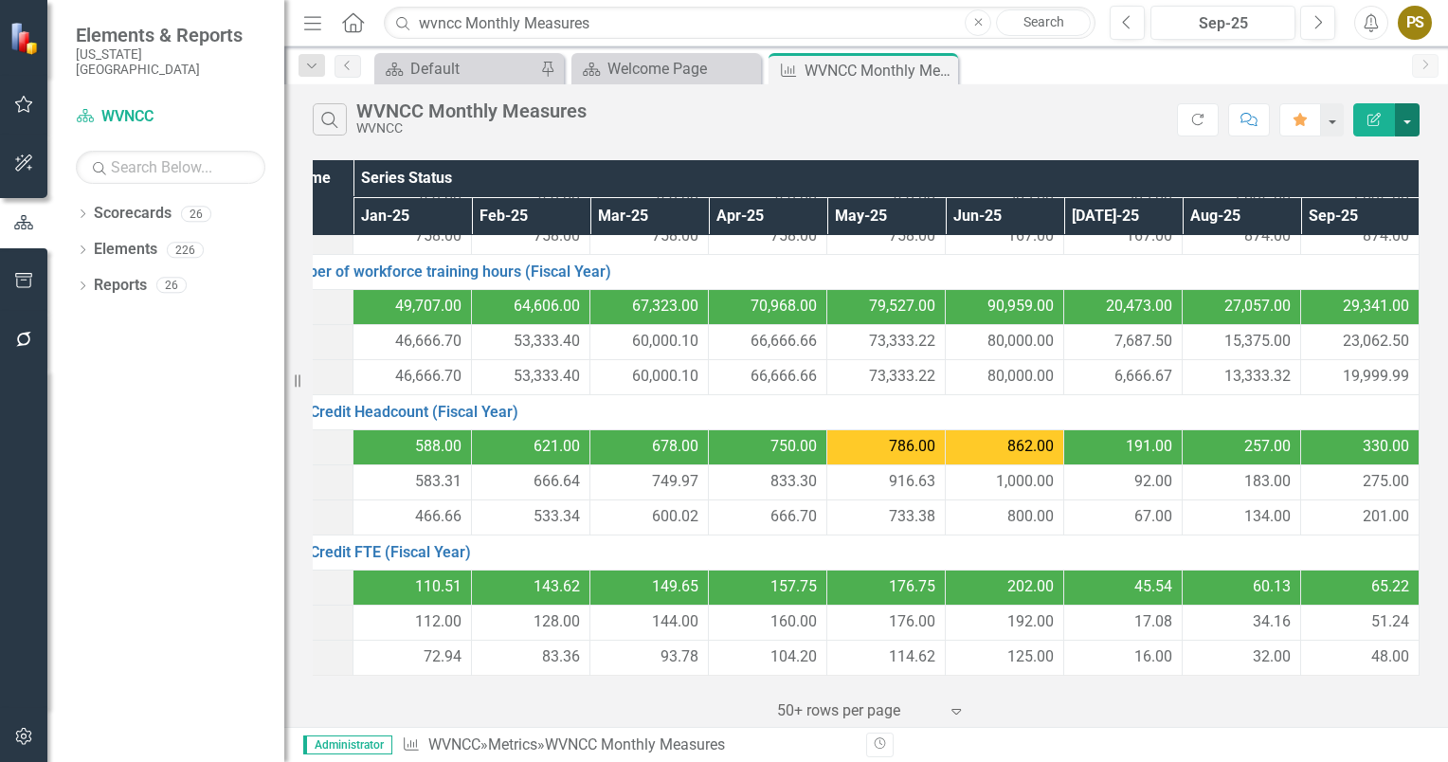
click at [1405, 125] on button "button" at bounding box center [1407, 119] width 25 height 33
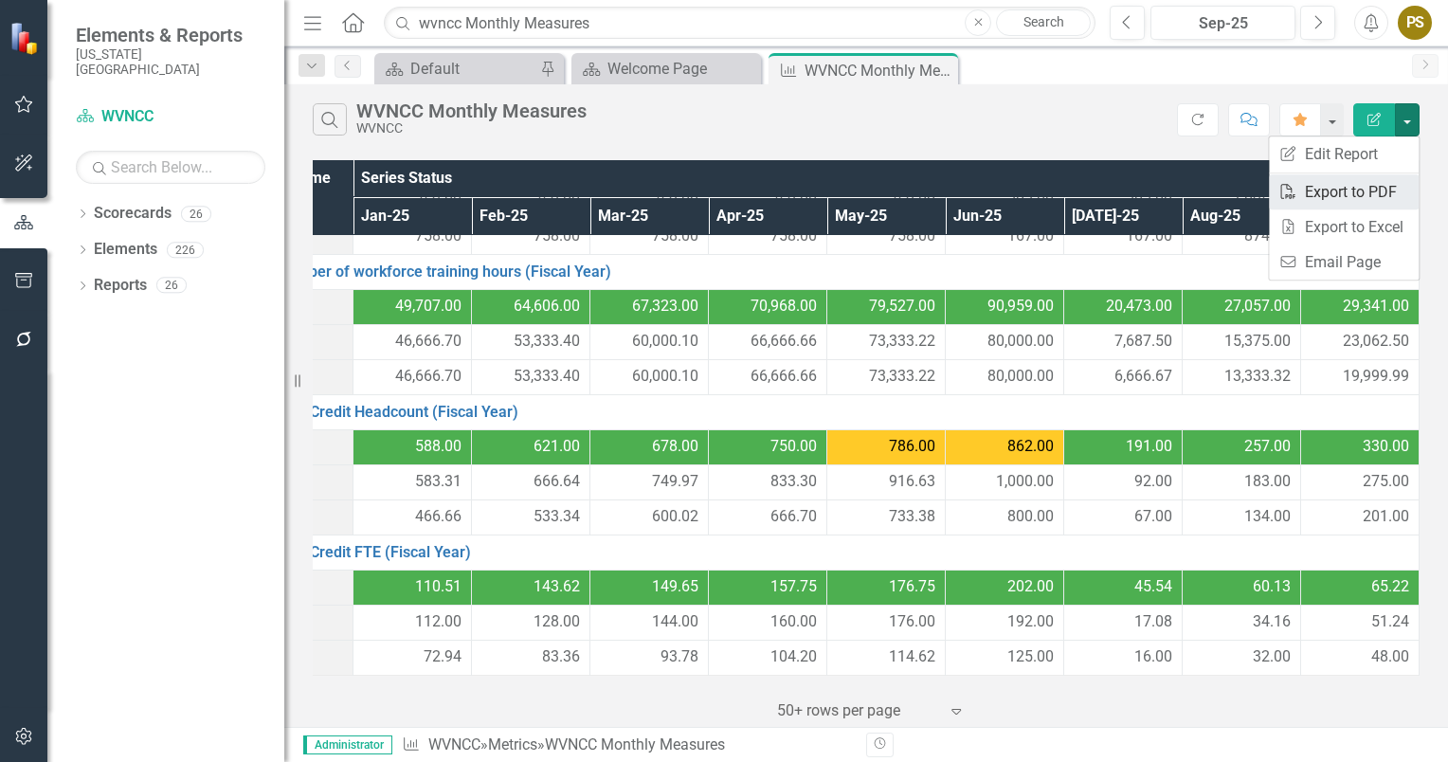
click at [1322, 189] on link "PDF Export to PDF" at bounding box center [1344, 191] width 150 height 35
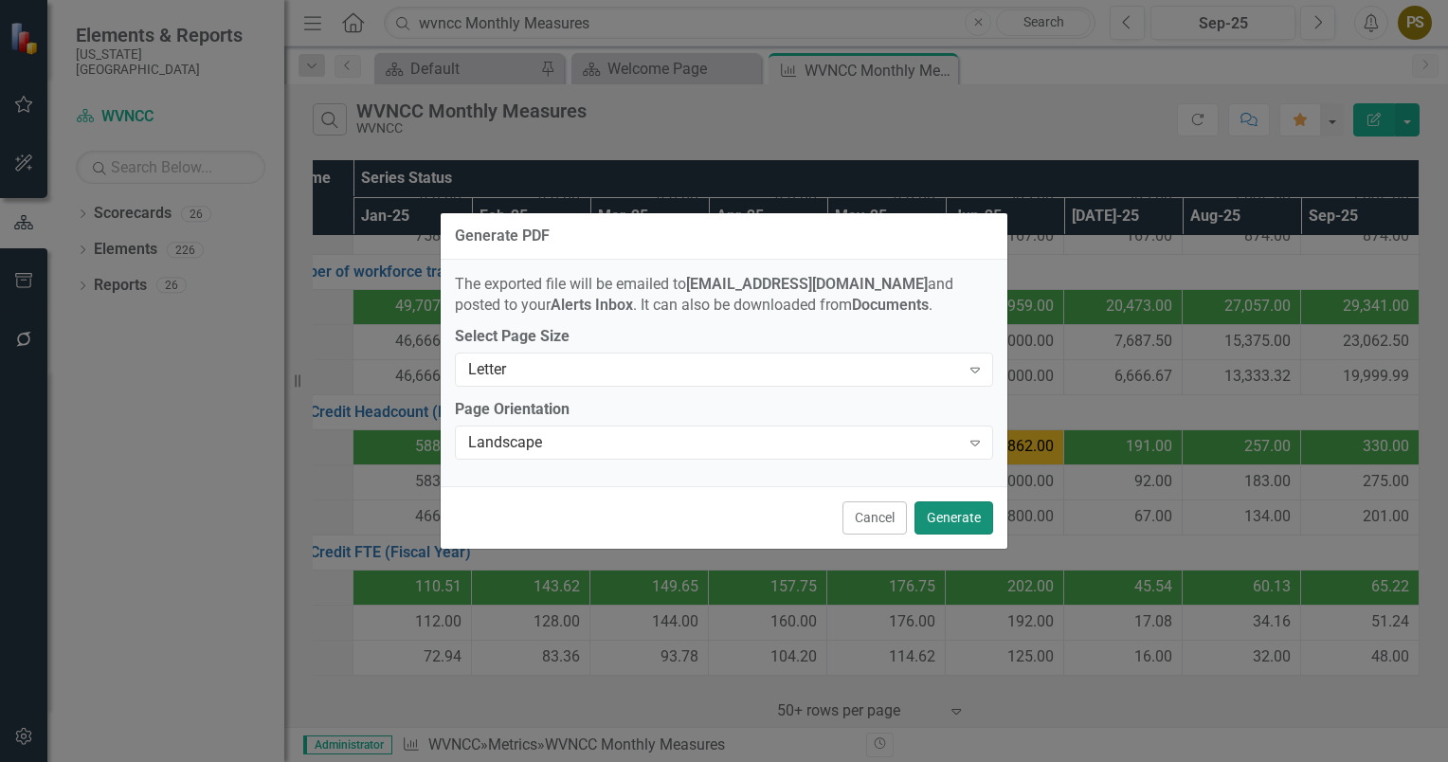
click at [942, 518] on button "Generate" at bounding box center [953, 517] width 79 height 33
